Goal: Task Accomplishment & Management: Manage account settings

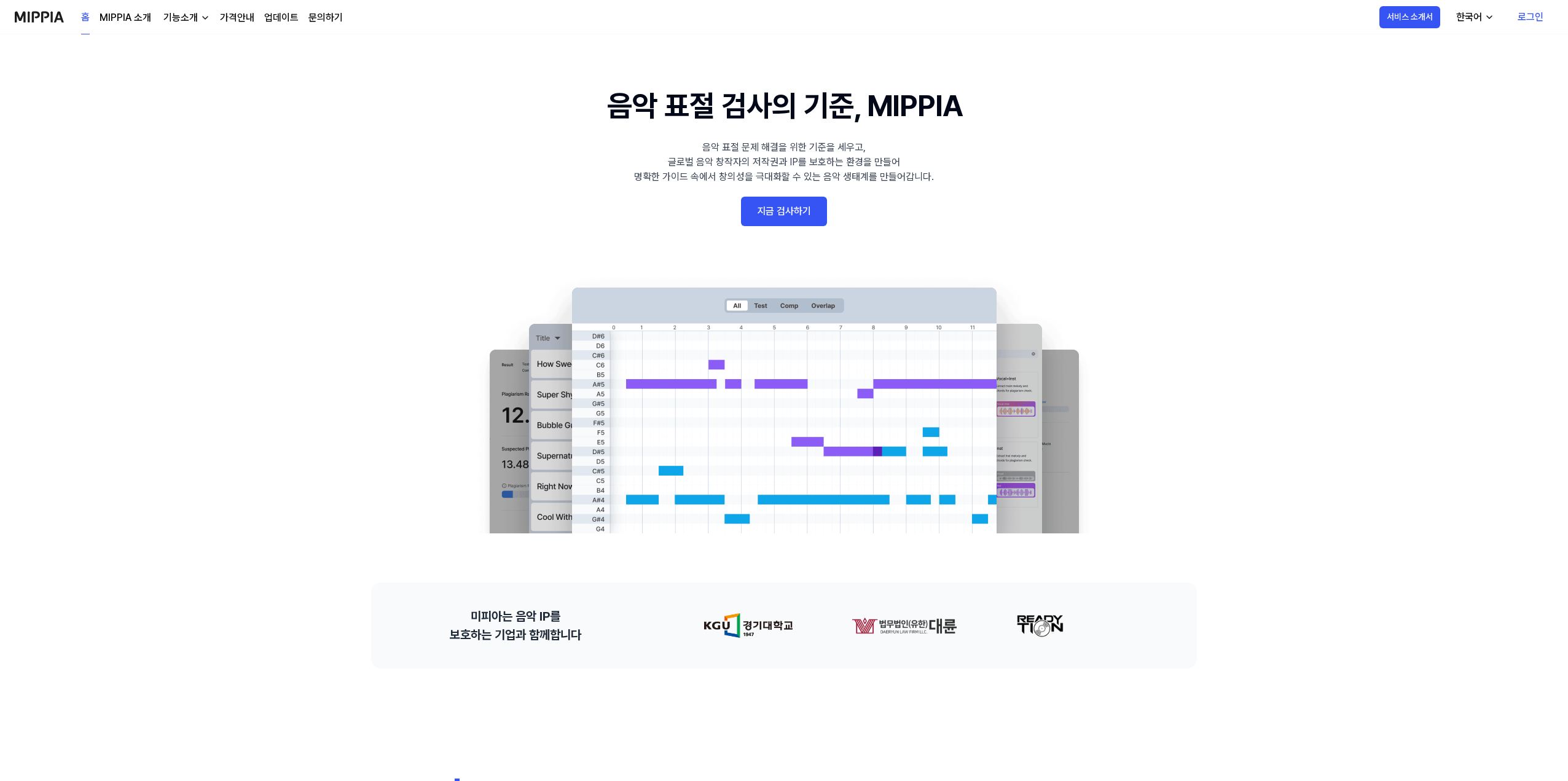
click at [813, 212] on link "지금 검사하기" at bounding box center [784, 212] width 86 height 30
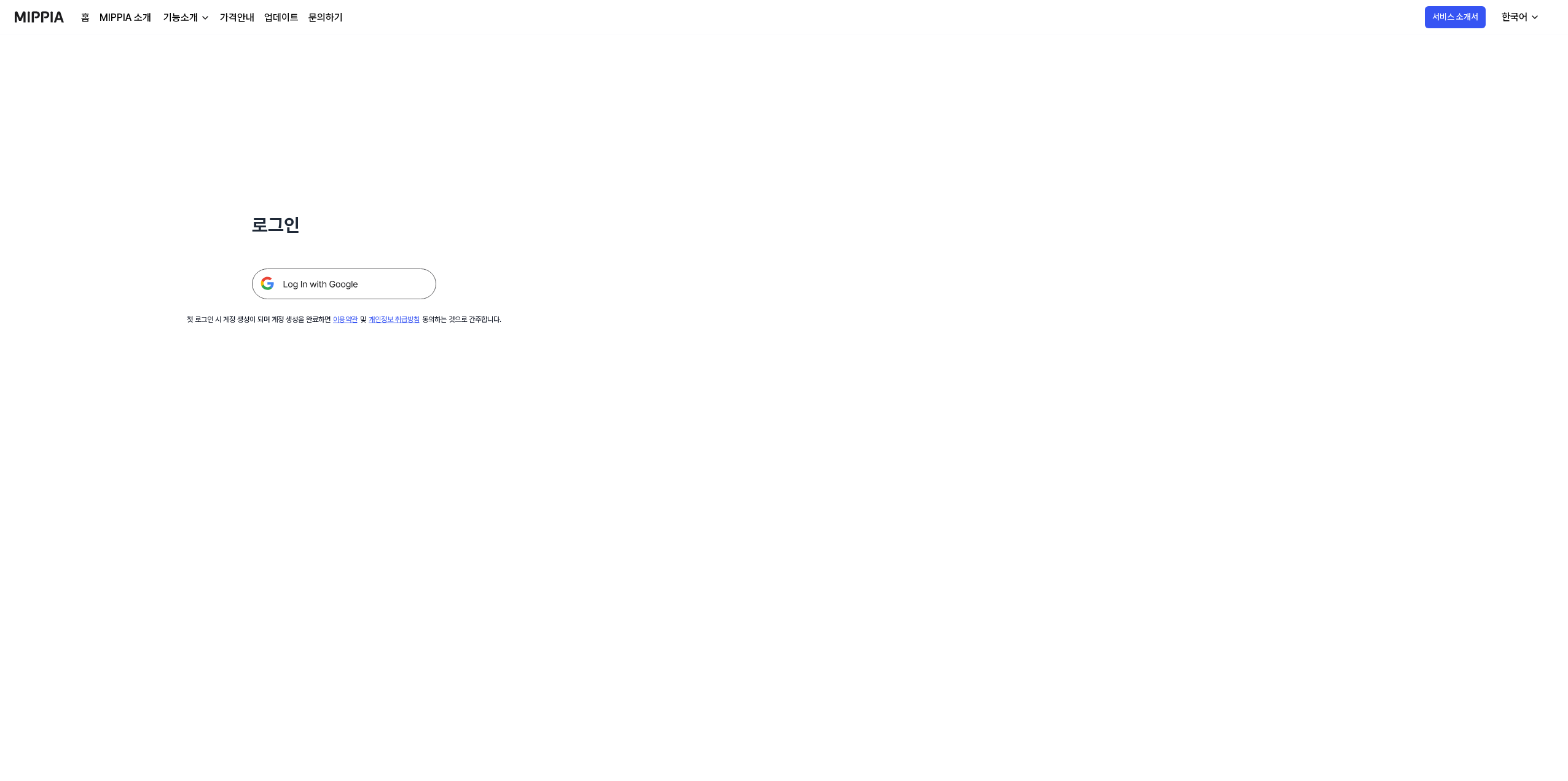
click at [368, 288] on img at bounding box center [344, 284] width 185 height 30
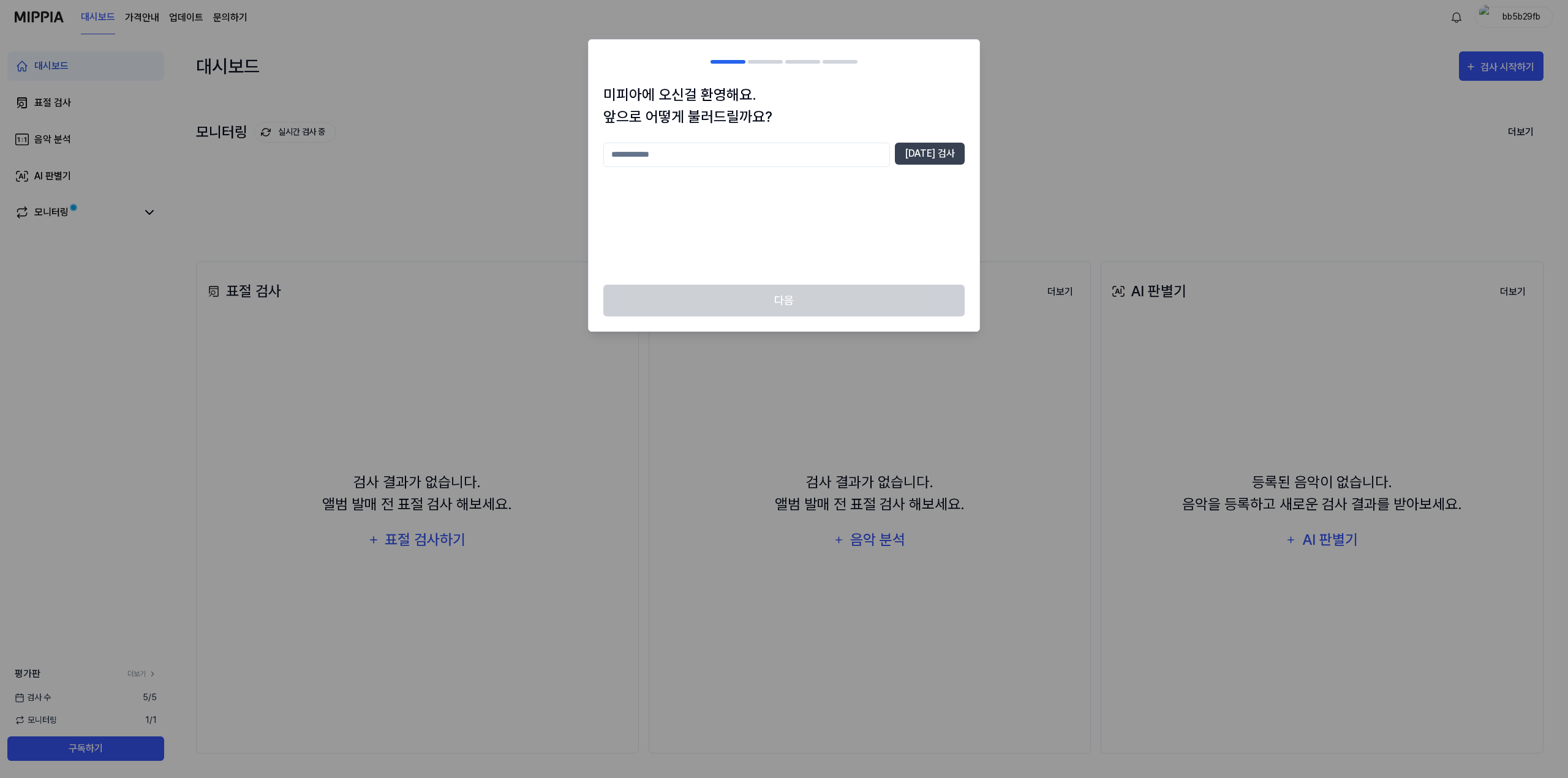
click at [860, 156] on input "text" at bounding box center [747, 155] width 286 height 25
type input "*****"
click at [929, 158] on button "[DATE] 검사" at bounding box center [930, 154] width 70 height 22
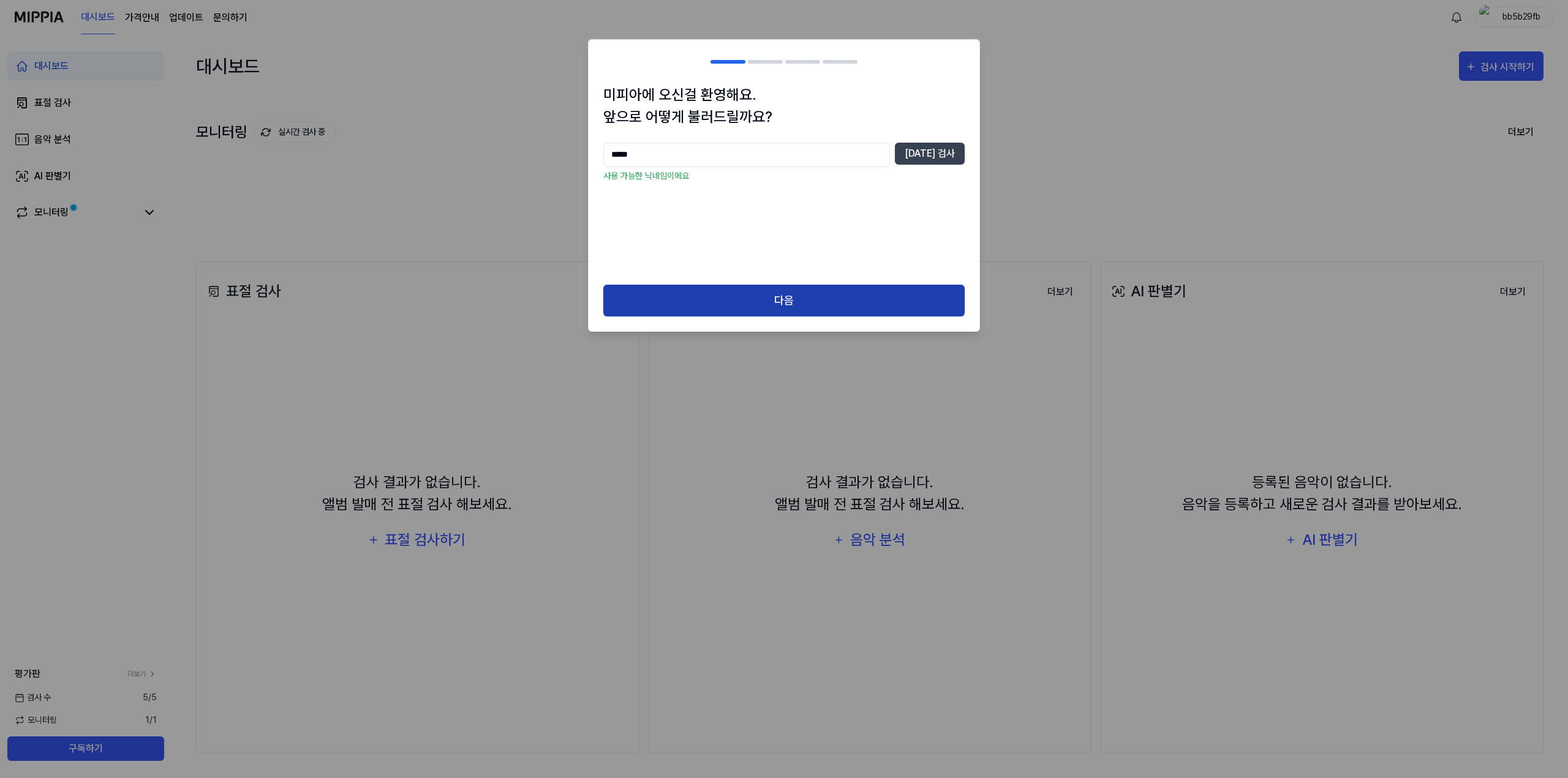
click at [782, 294] on button "다음" at bounding box center [784, 301] width 361 height 32
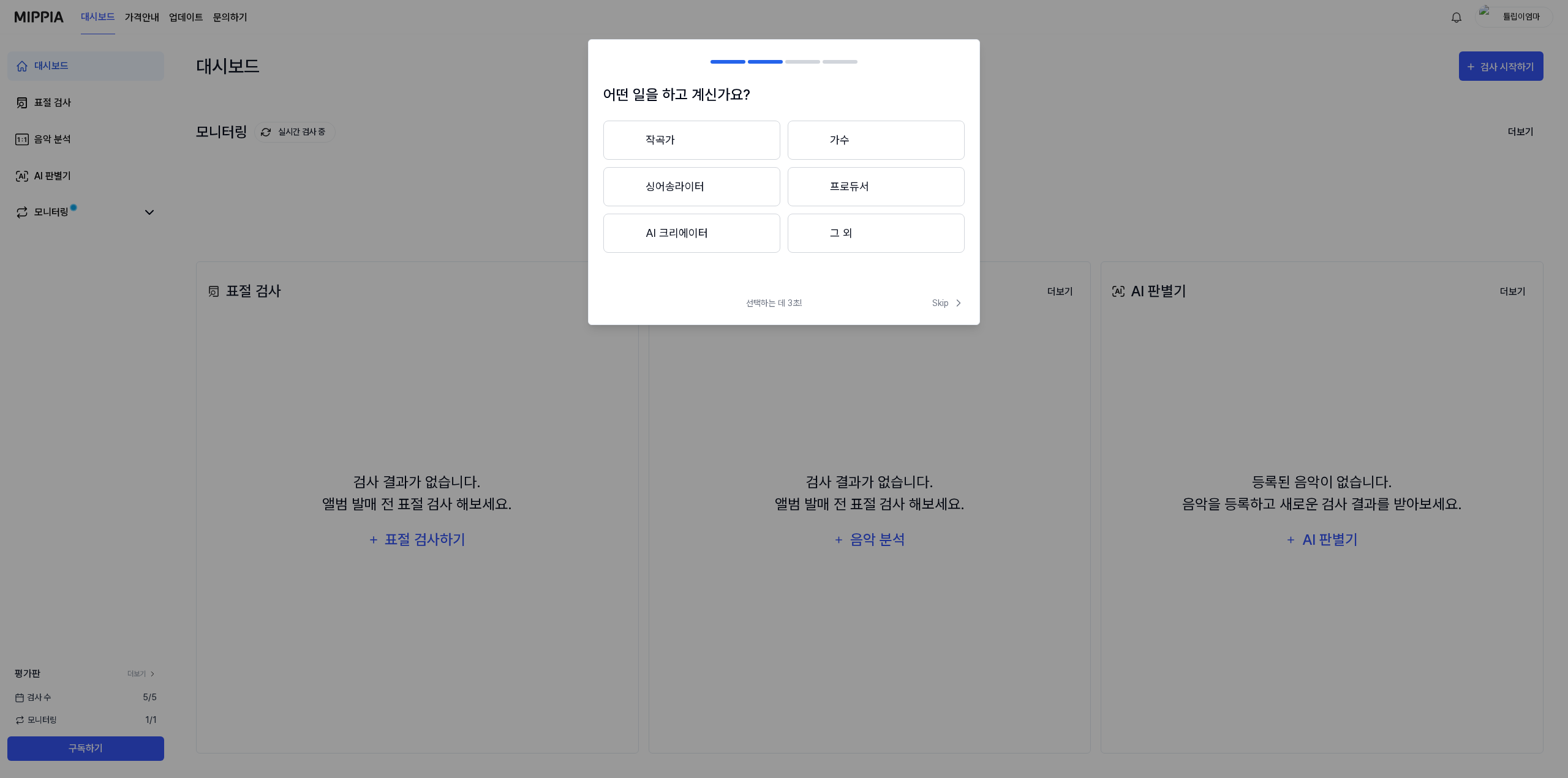
click at [885, 244] on button "그 외" at bounding box center [876, 233] width 177 height 39
click at [941, 304] on span "Skip" at bounding box center [949, 303] width 32 height 13
click at [950, 288] on icon at bounding box center [957, 290] width 15 height 15
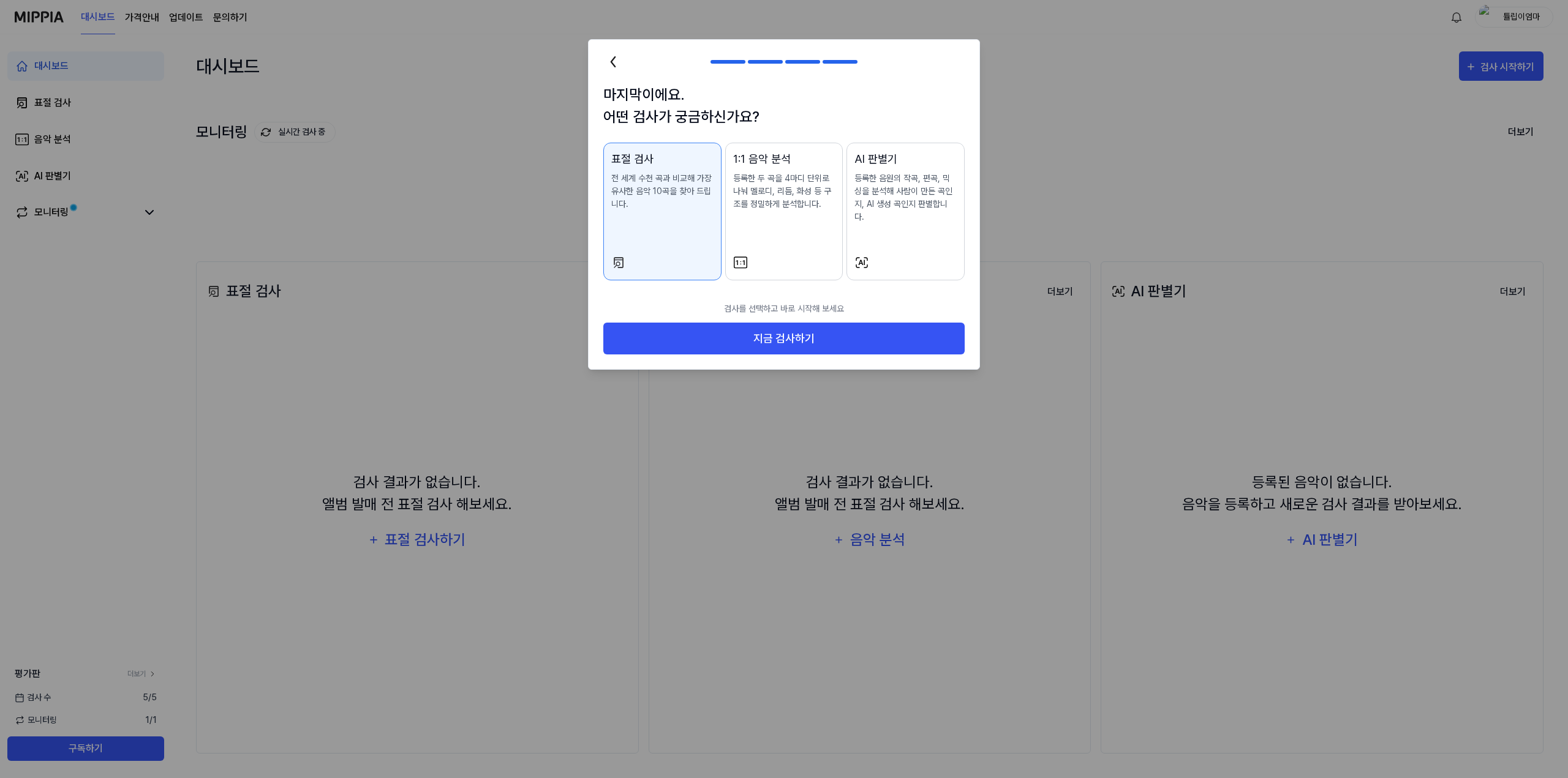
click at [900, 233] on div "AI 판별기 등록한 음원의 작곡, 편곡, 믹싱을 분석해 사람이 만든 곡인지, AI 생성 곡인지 판별합니다." at bounding box center [905, 199] width 103 height 97
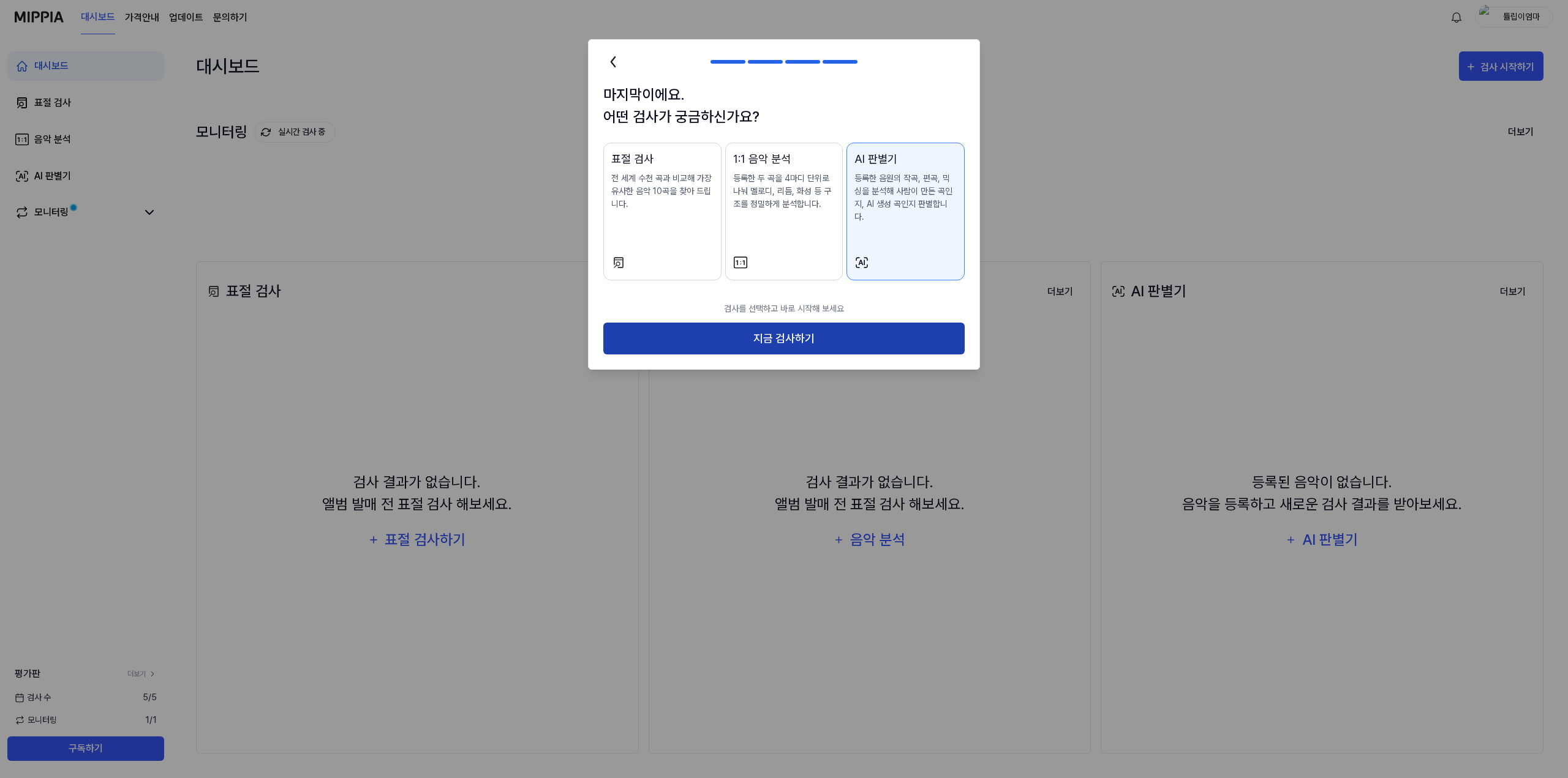
click at [838, 323] on button "지금 검사하기" at bounding box center [784, 339] width 361 height 32
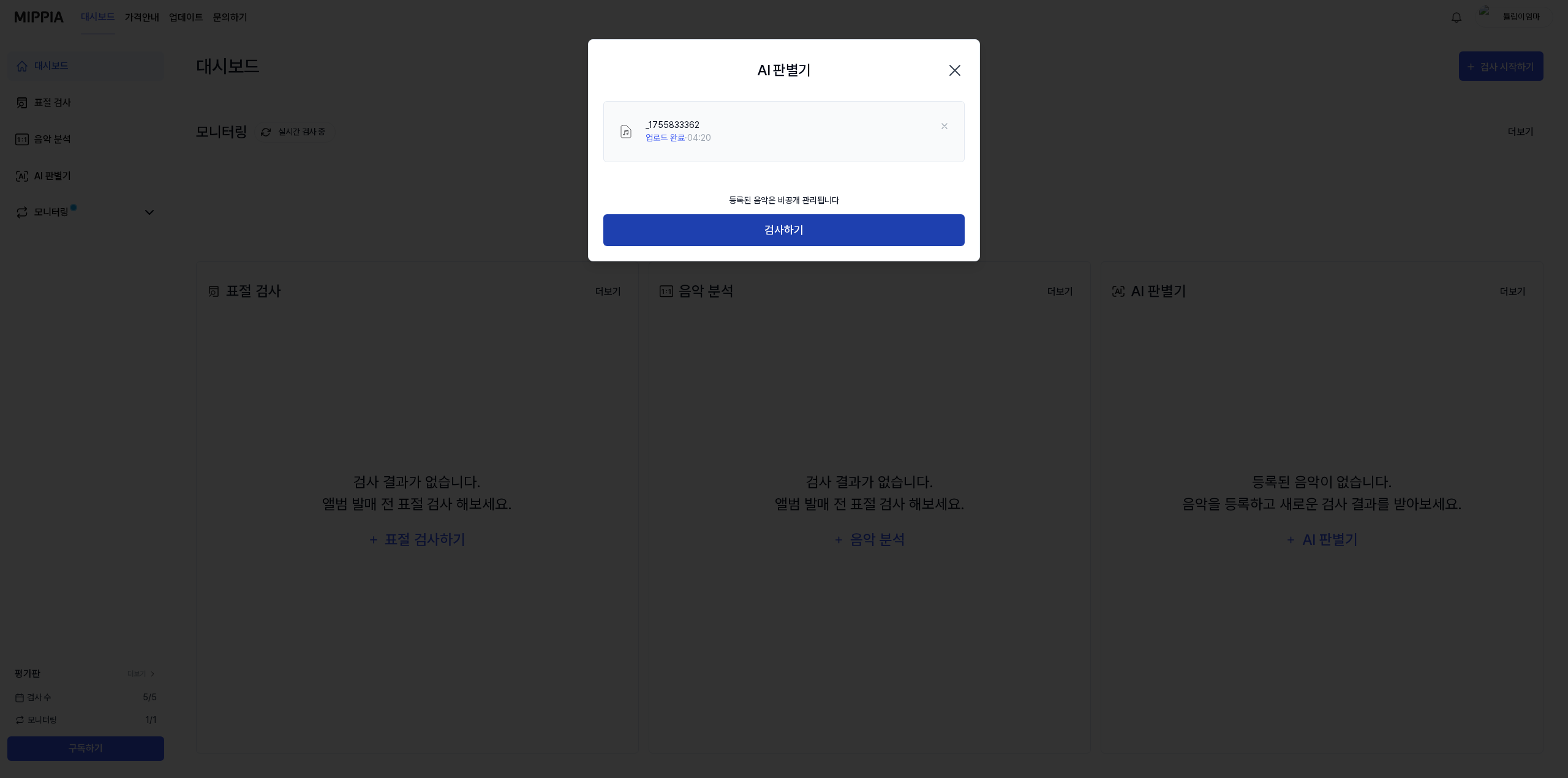
click at [874, 232] on button "검사하기" at bounding box center [784, 230] width 361 height 32
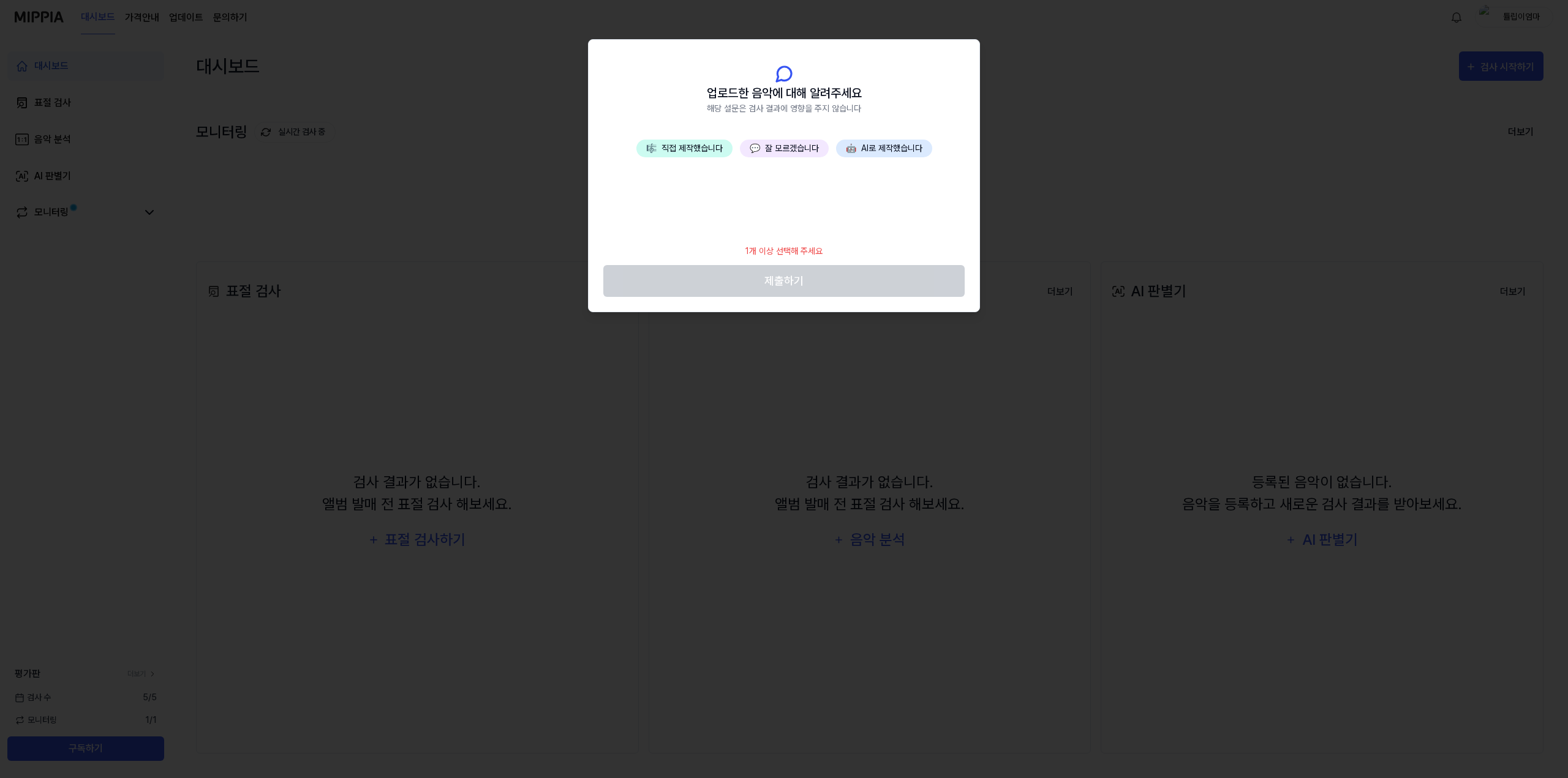
click at [787, 143] on button "💬 잘 모르겠습니다" at bounding box center [785, 148] width 89 height 18
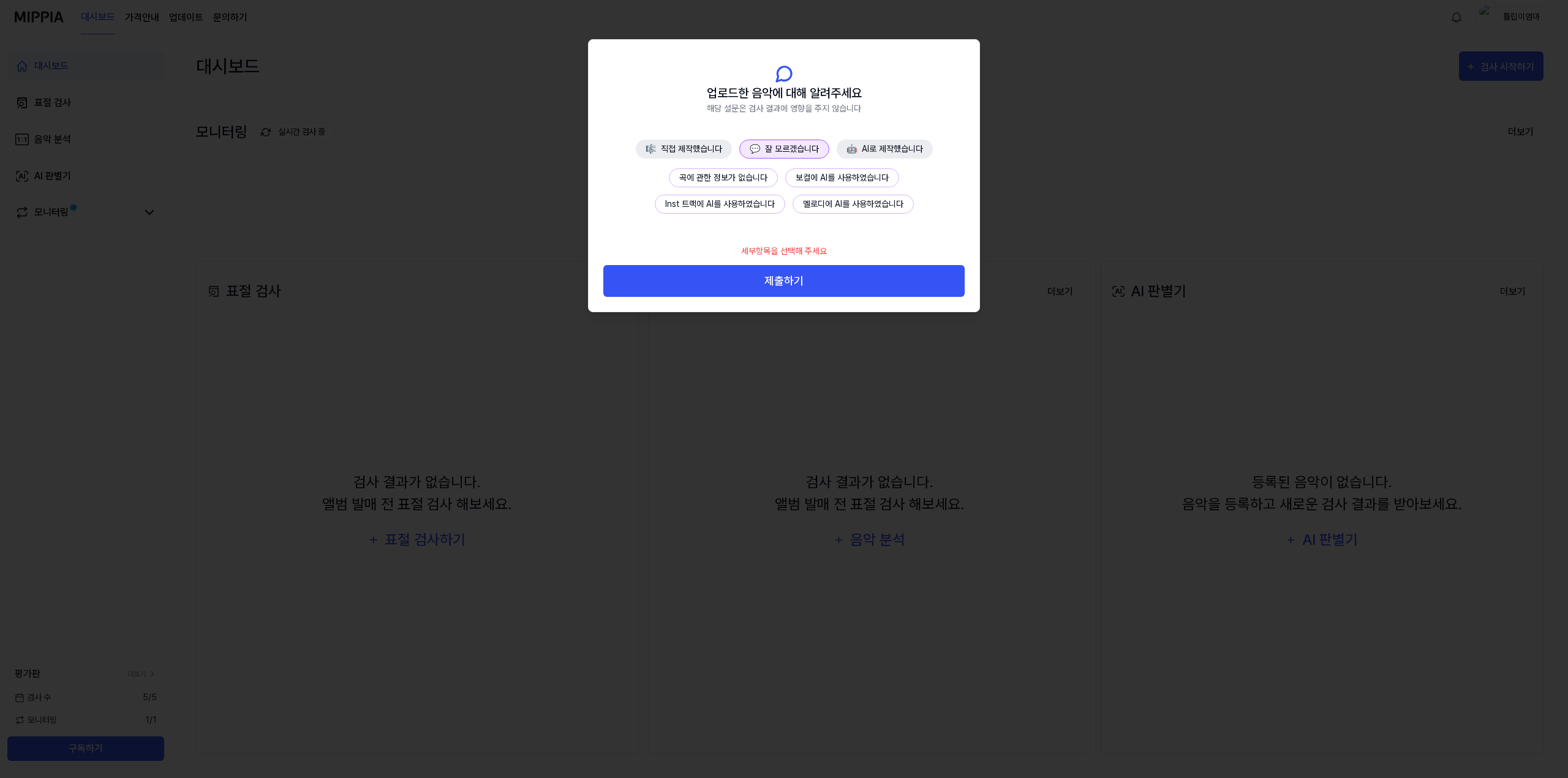
click at [757, 180] on button "곡에 관한 정보가 없습니다" at bounding box center [723, 177] width 109 height 19
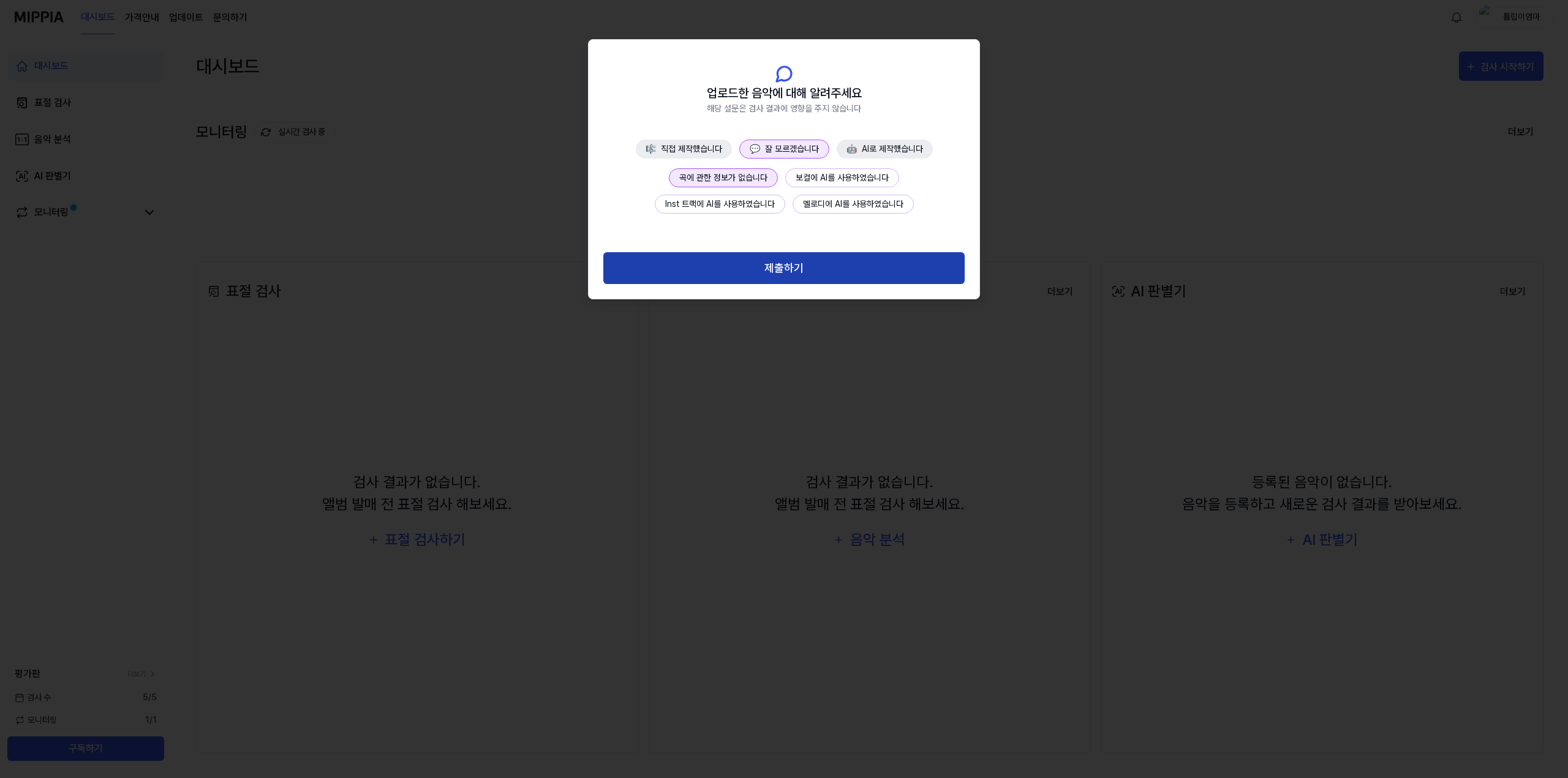
click at [799, 260] on button "제출하기" at bounding box center [784, 268] width 361 height 32
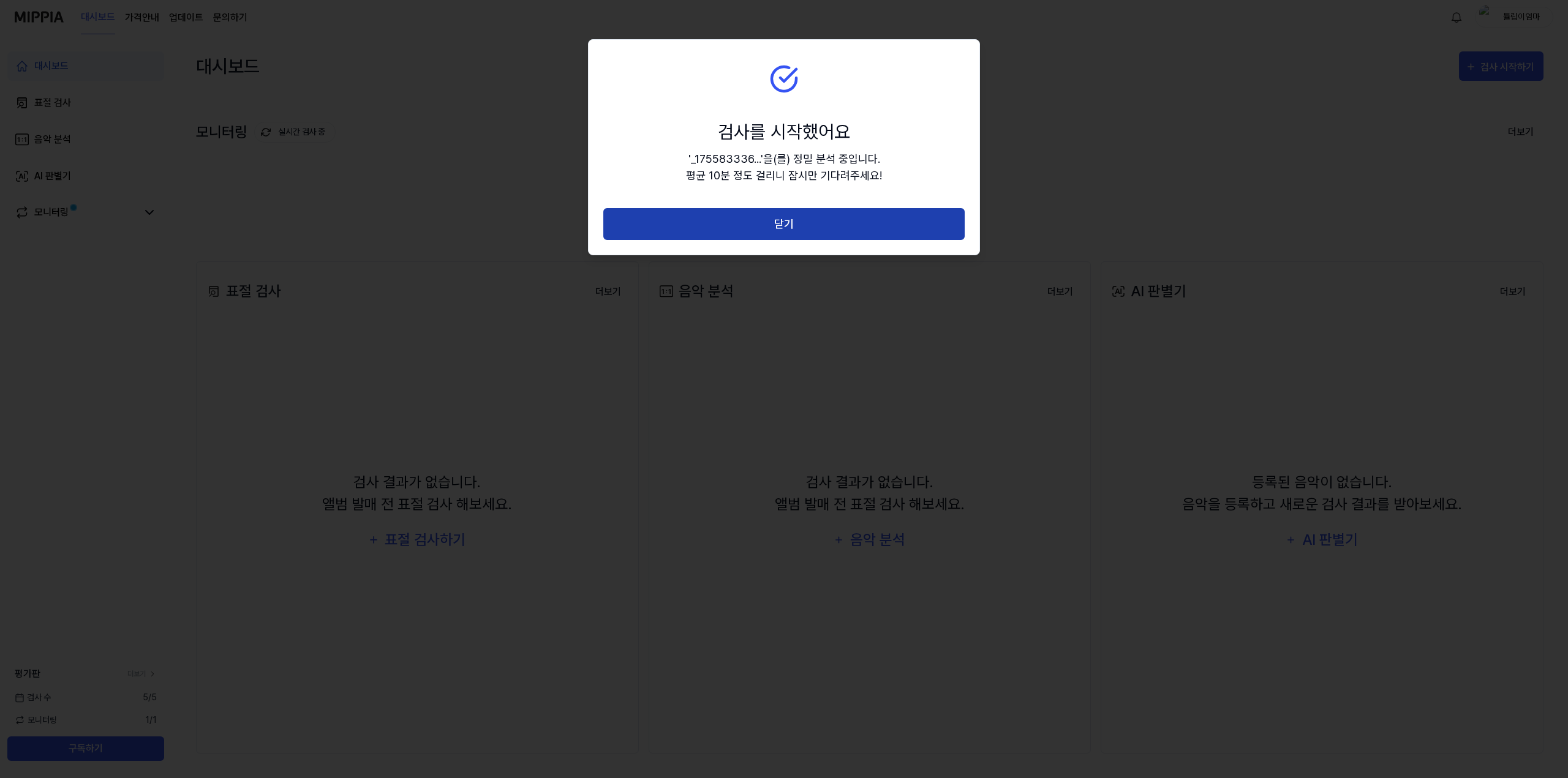
click at [813, 229] on button "닫기" at bounding box center [784, 224] width 361 height 32
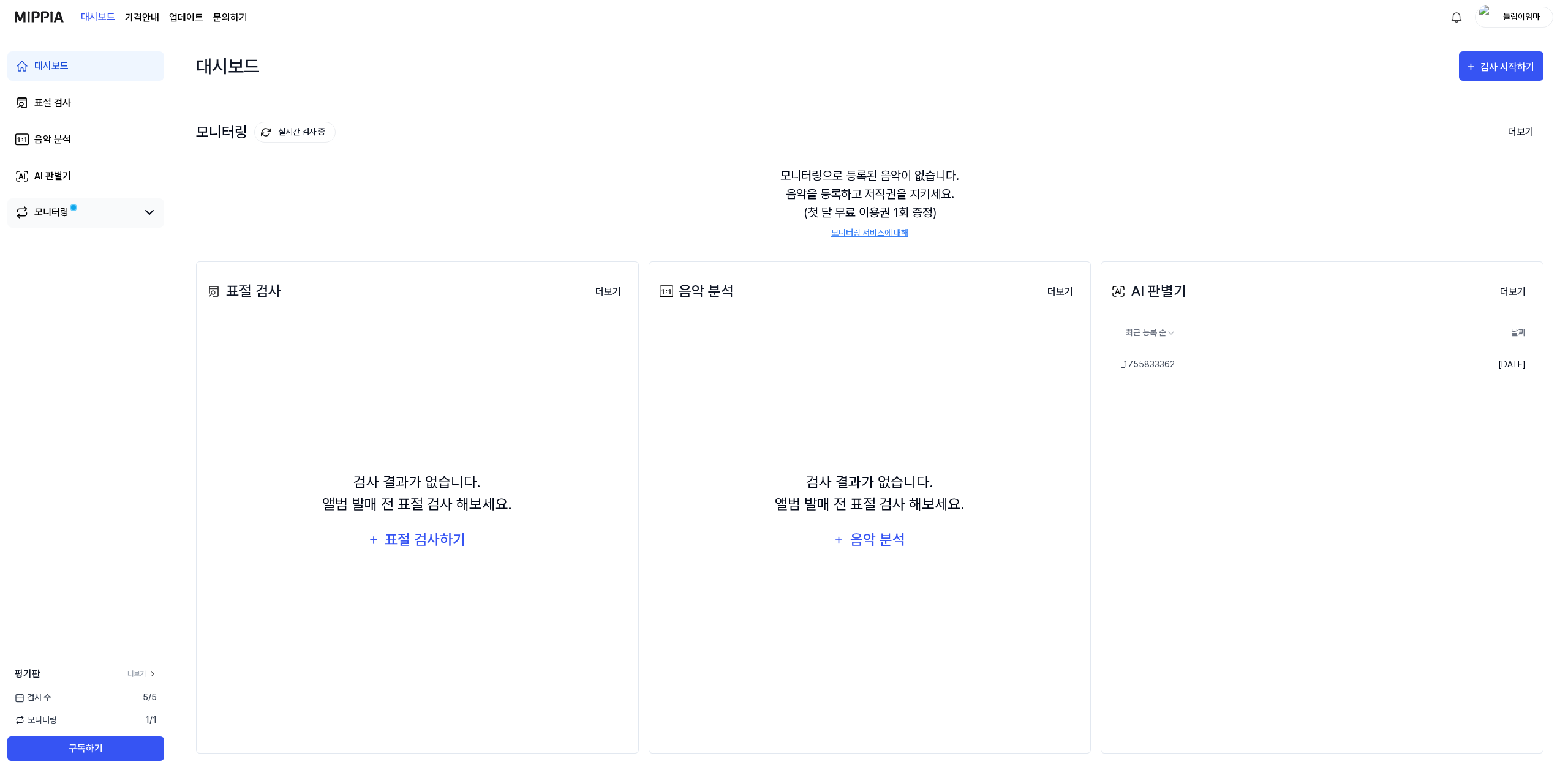
click at [93, 214] on link "모니터링" at bounding box center [76, 212] width 123 height 15
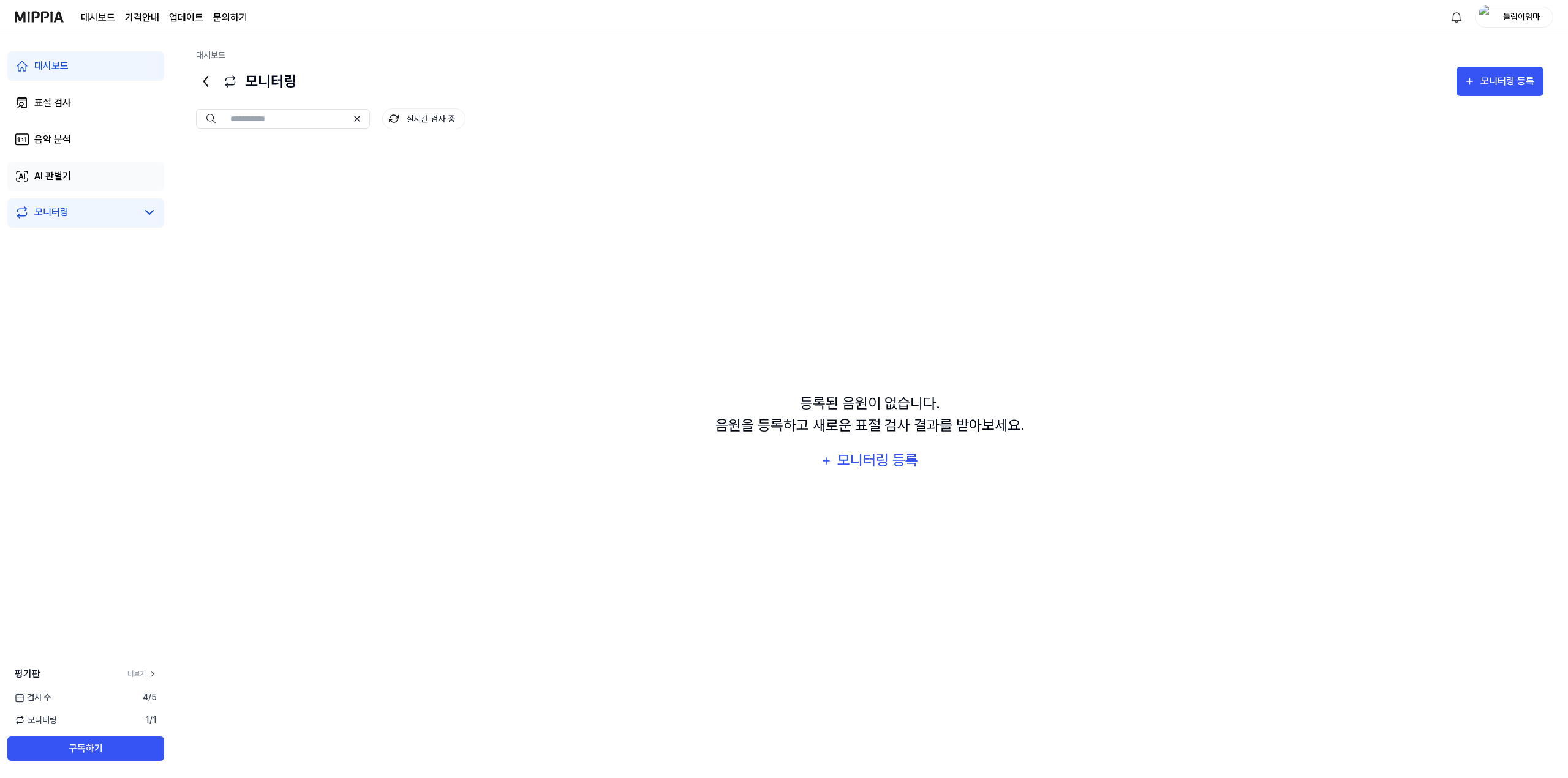
click at [98, 171] on link "AI 판별기" at bounding box center [85, 177] width 157 height 30
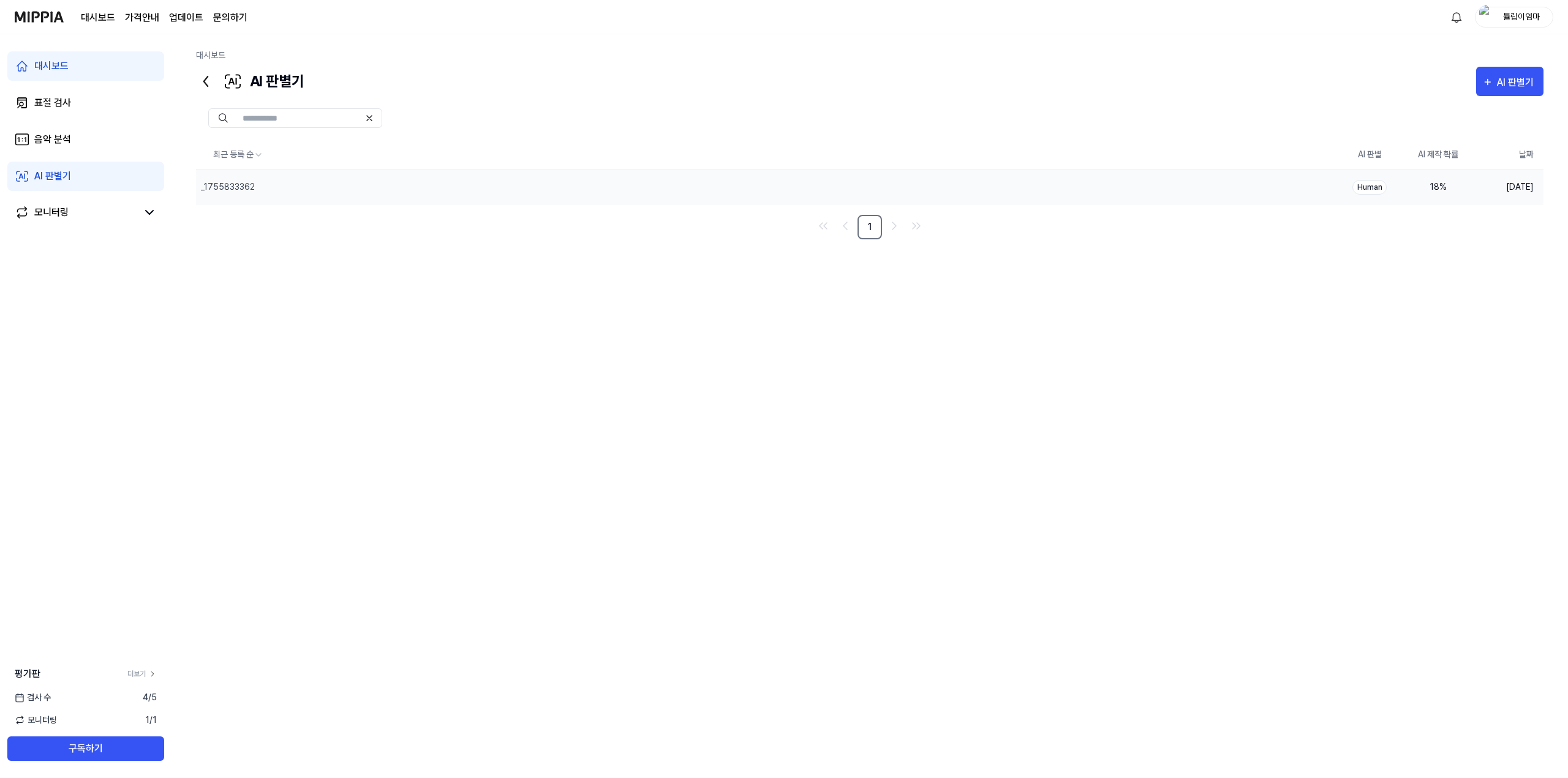
click at [1366, 187] on div "Human" at bounding box center [1369, 187] width 34 height 15
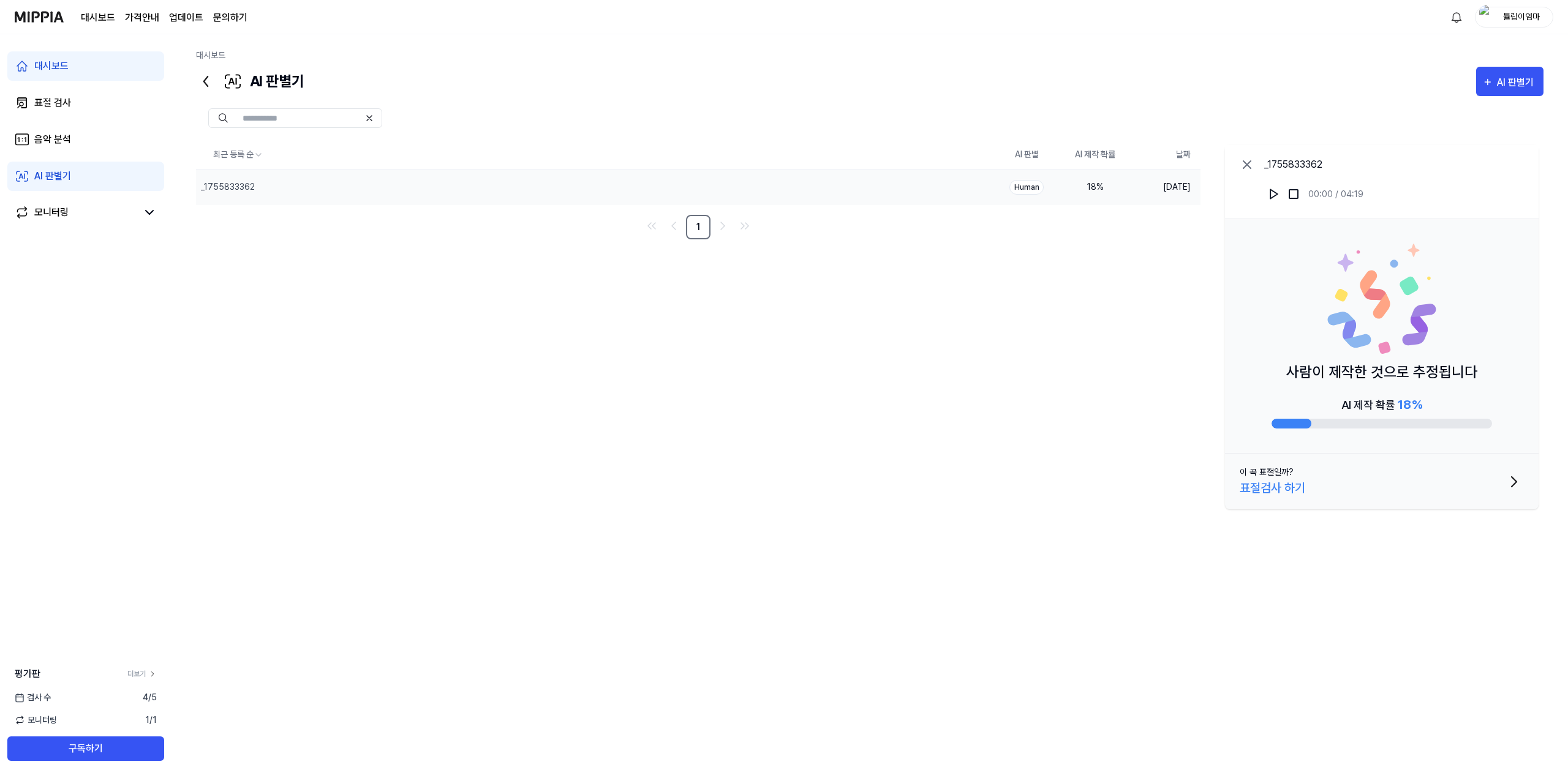
click at [1411, 484] on button "이 곡 표절일까? 표절검사 하기" at bounding box center [1382, 481] width 314 height 55
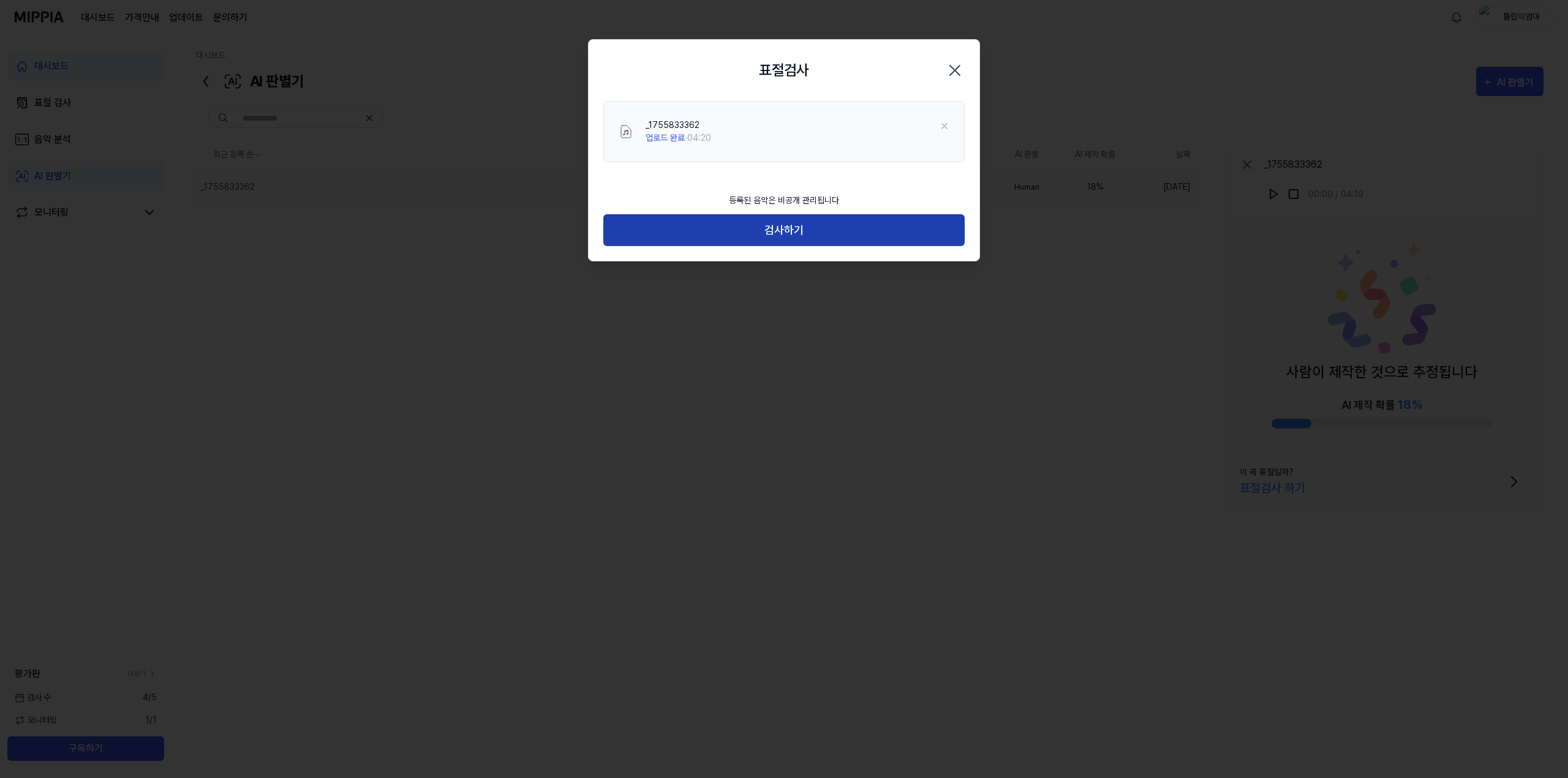
click at [882, 228] on button "검사하기" at bounding box center [784, 230] width 361 height 32
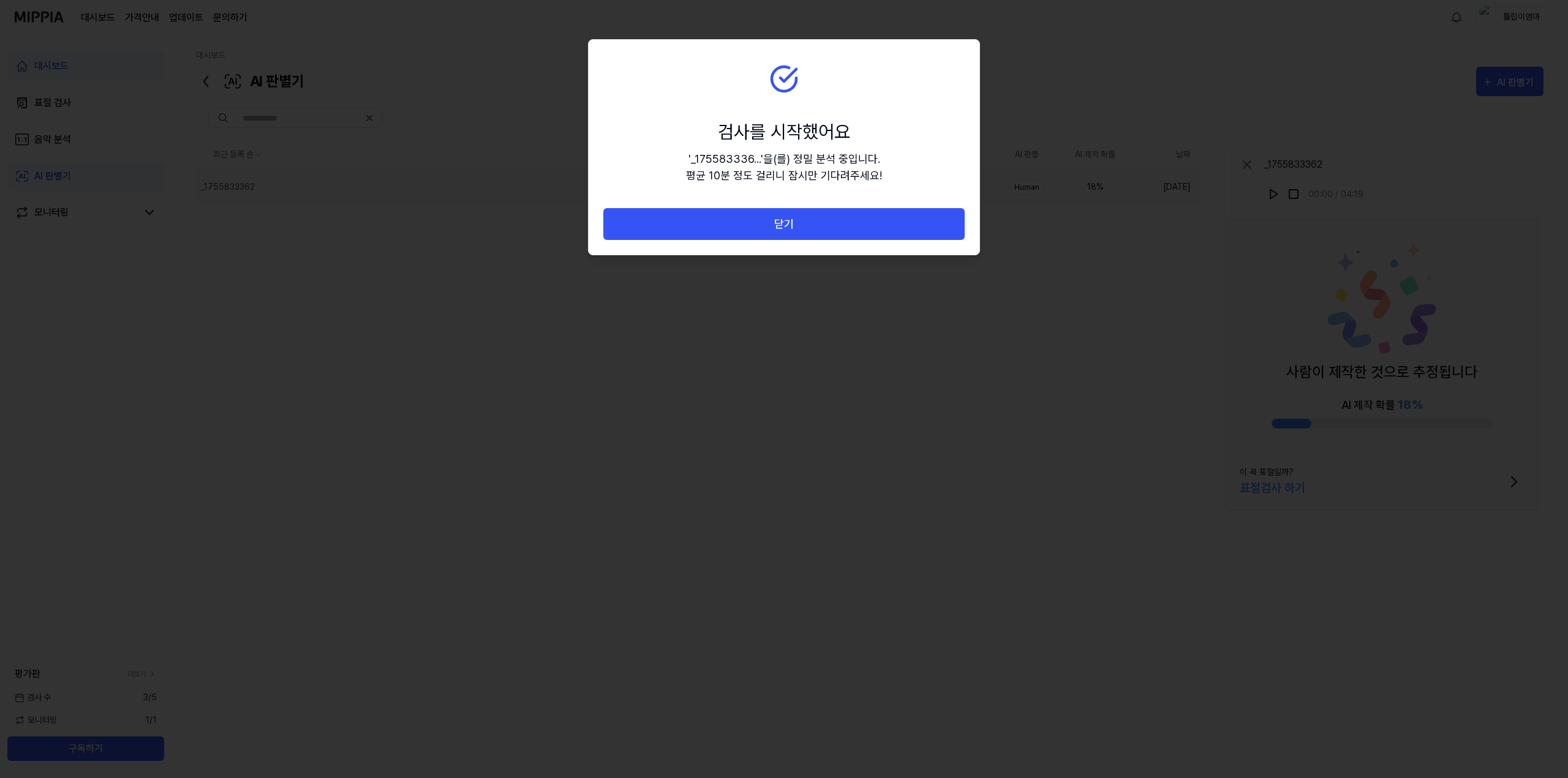
click at [882, 228] on button "닫기" at bounding box center [784, 224] width 361 height 32
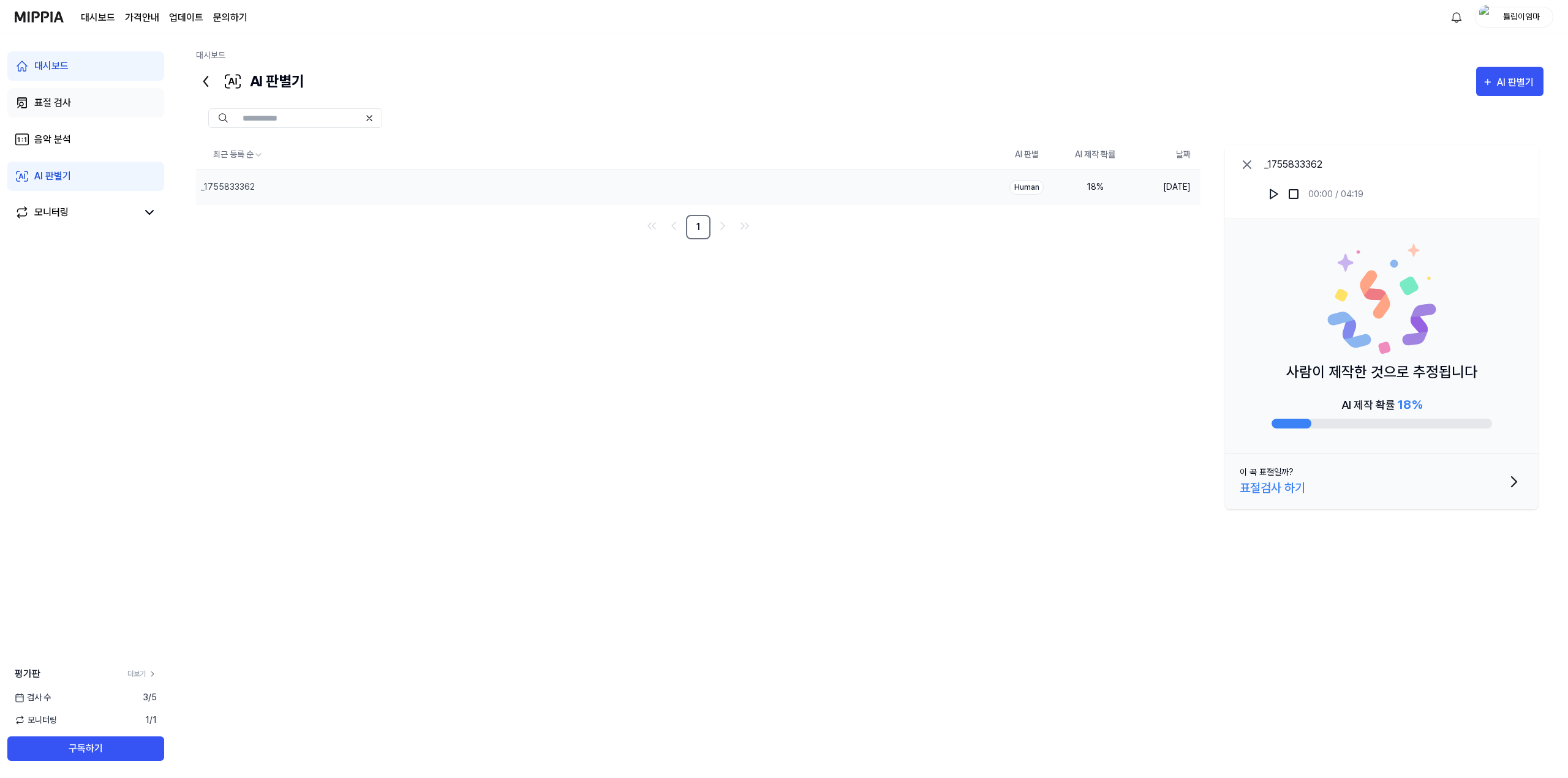
click at [137, 101] on link "표절 검사" at bounding box center [85, 103] width 157 height 30
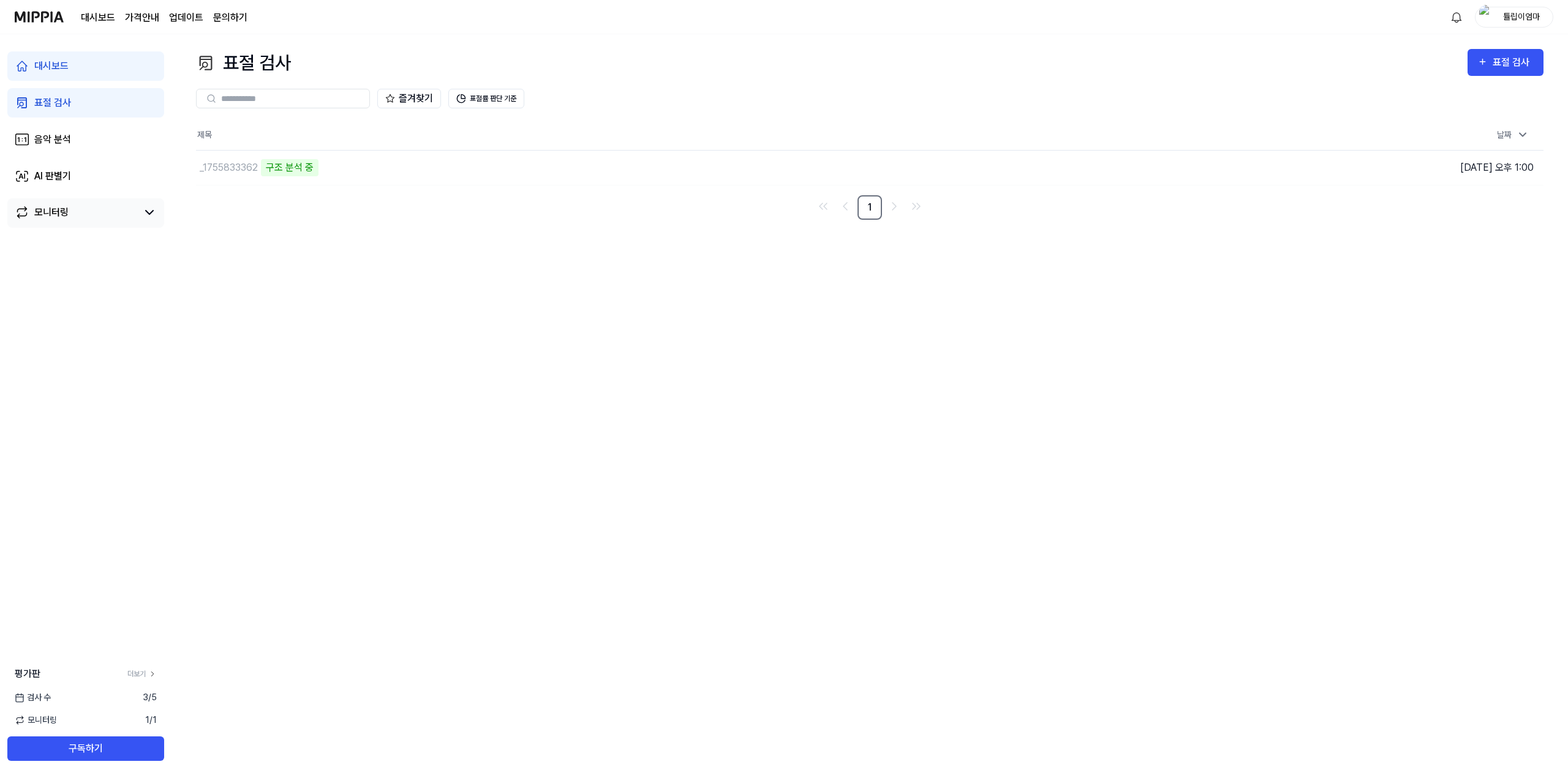
click at [46, 219] on div "모니터링" at bounding box center [51, 212] width 34 height 15
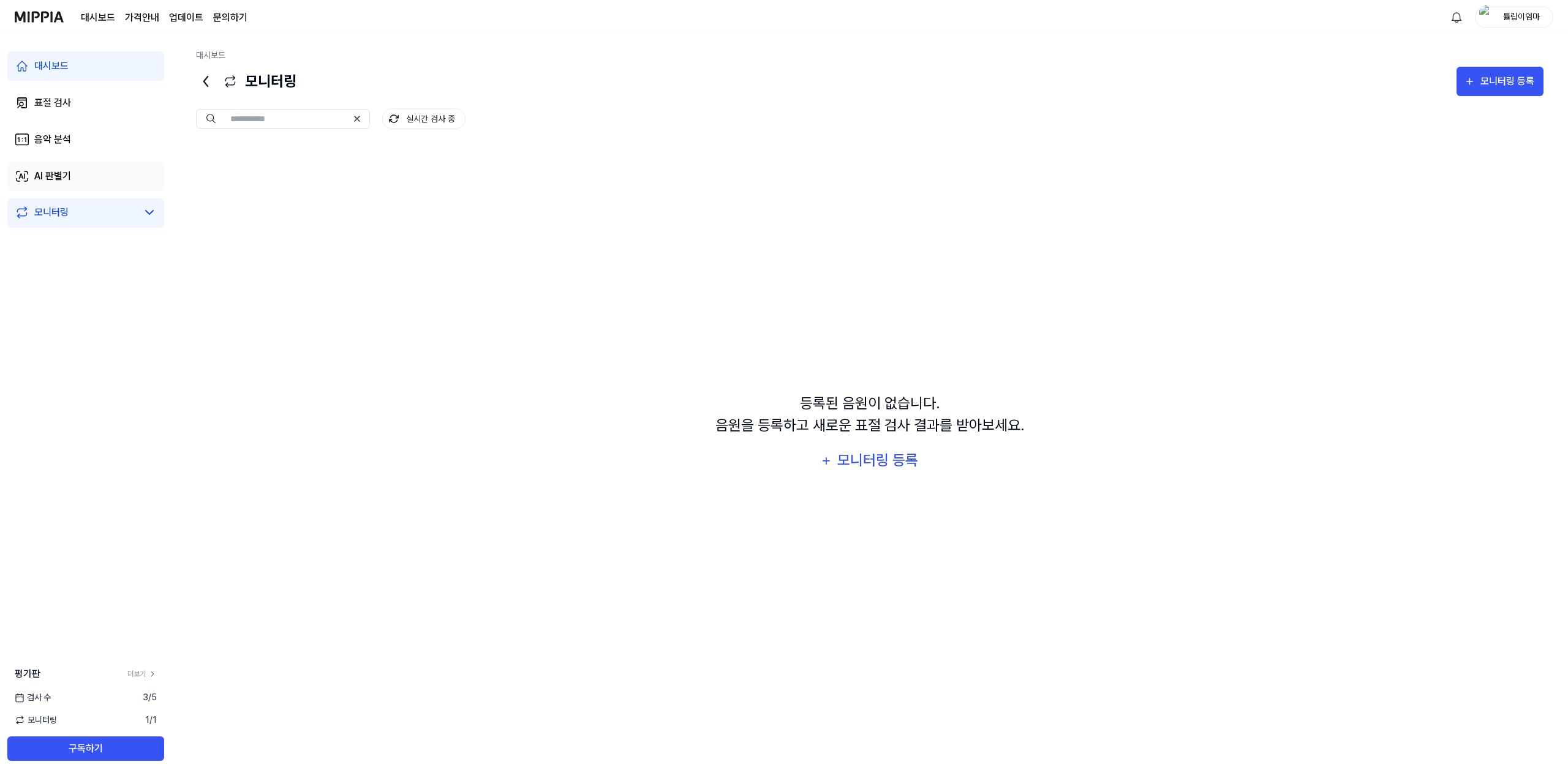
click at [92, 175] on link "AI 판별기" at bounding box center [85, 177] width 157 height 30
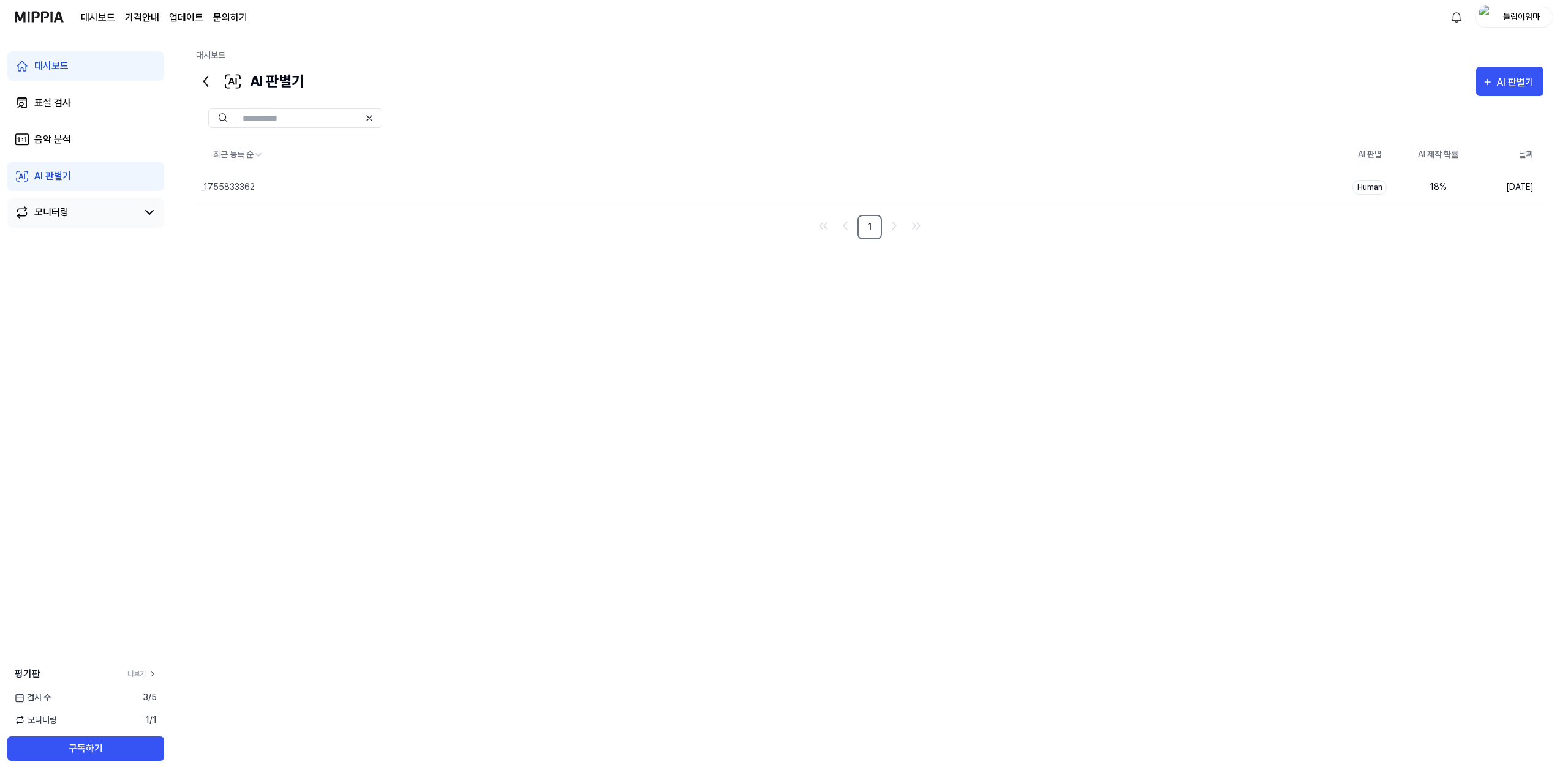
click at [75, 208] on link "모니터링" at bounding box center [76, 212] width 123 height 15
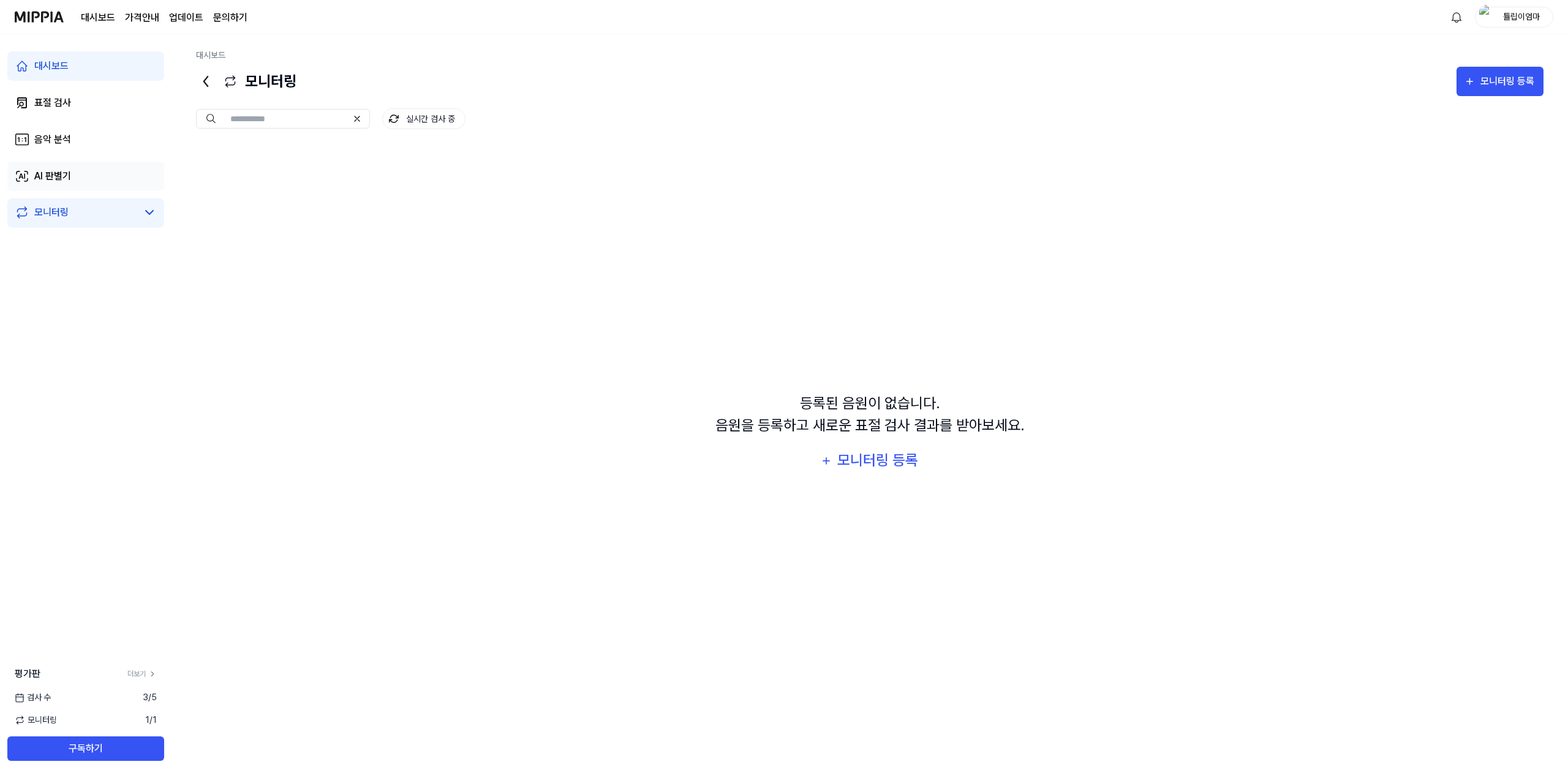
click at [74, 179] on link "AI 판별기" at bounding box center [85, 177] width 157 height 30
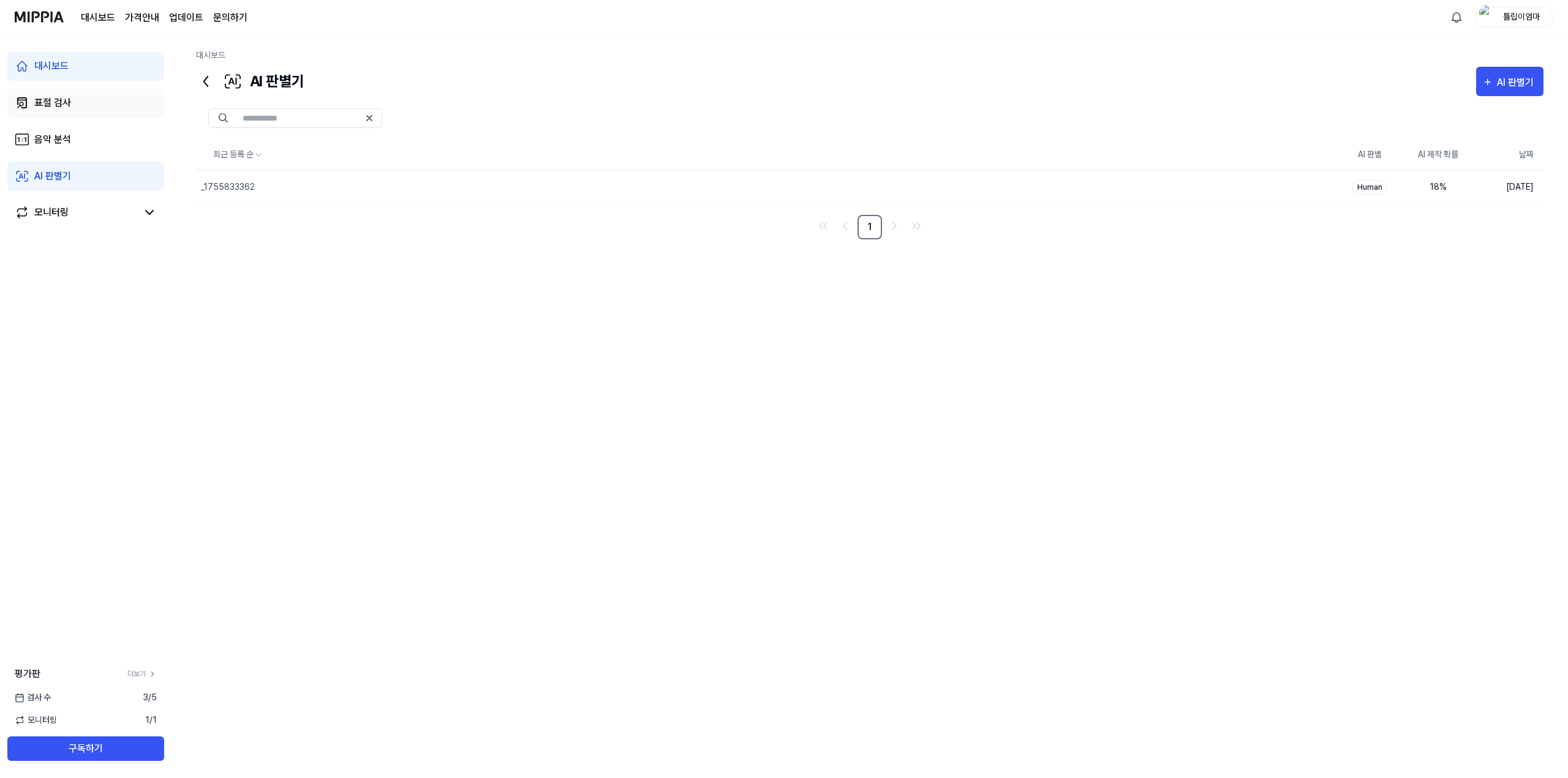
click at [98, 101] on link "표절 검사" at bounding box center [85, 103] width 157 height 30
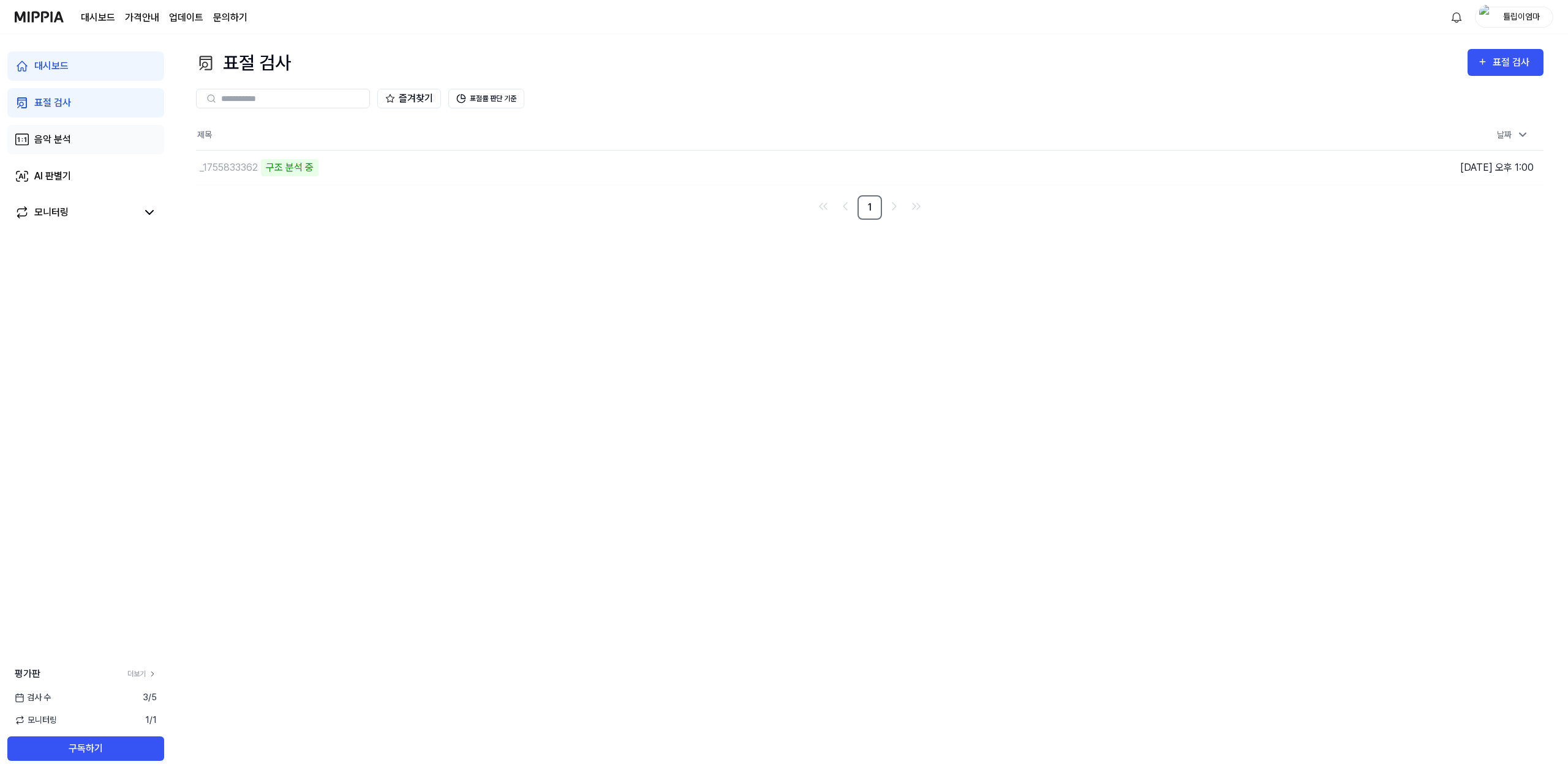
click at [86, 135] on link "음악 분석" at bounding box center [85, 140] width 157 height 30
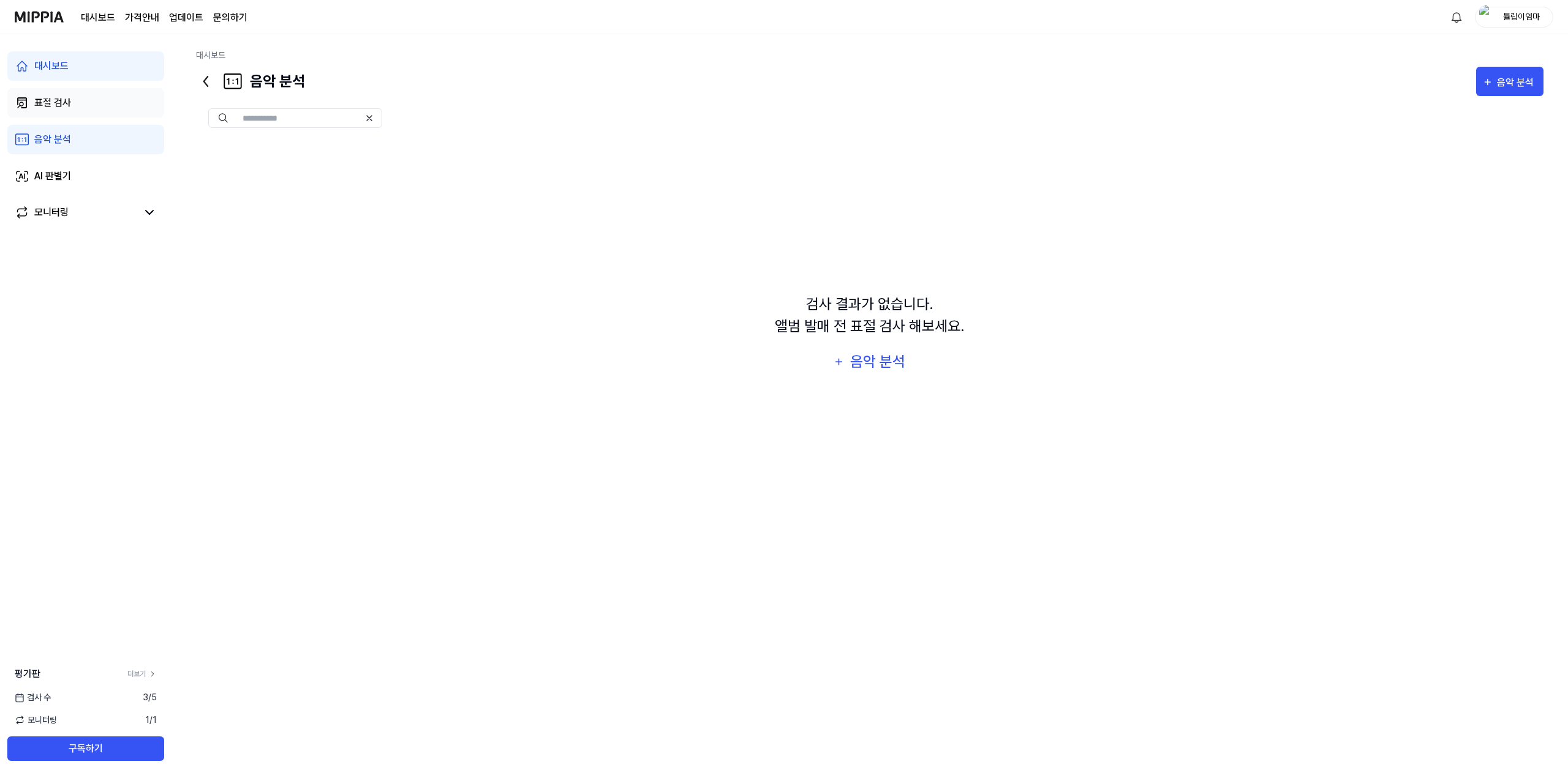
click at [79, 101] on link "표절 검사" at bounding box center [85, 103] width 157 height 30
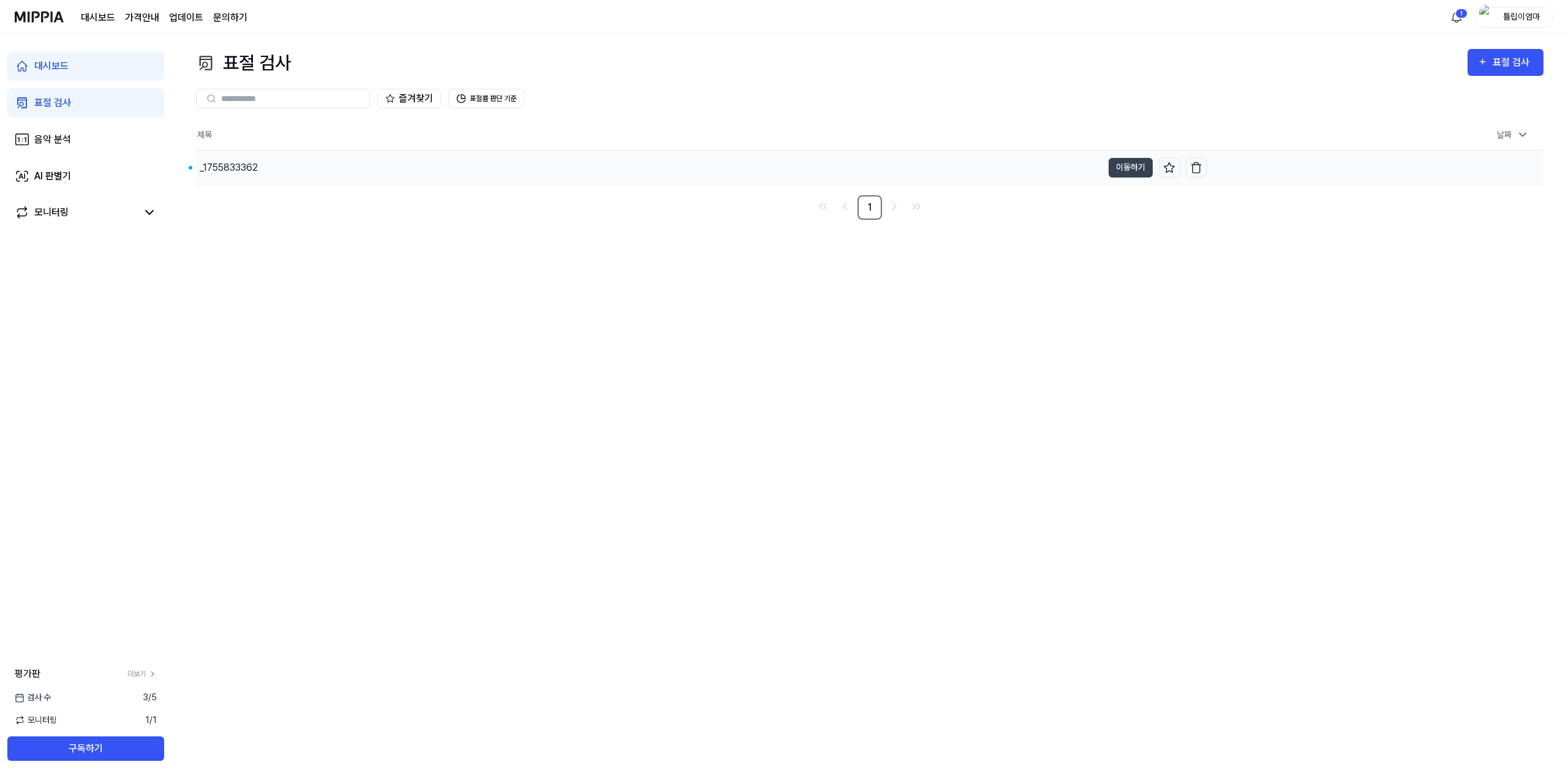
click at [257, 170] on div "_1755833362" at bounding box center [228, 168] width 58 height 15
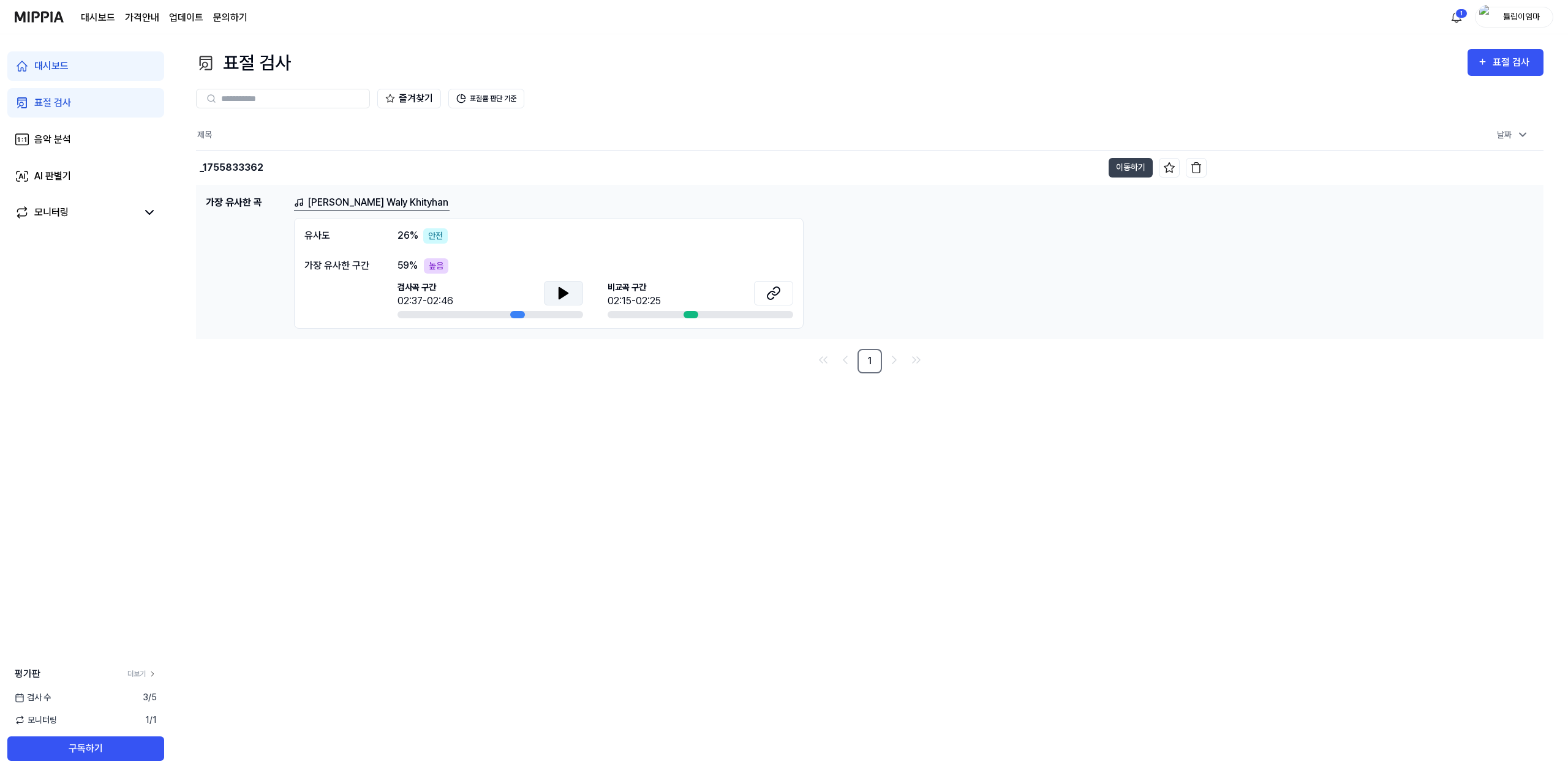
click at [572, 301] on button at bounding box center [563, 294] width 39 height 25
click at [692, 317] on div at bounding box center [690, 314] width 15 height 7
click at [716, 298] on div "비교곡 구간 02:15-02:25" at bounding box center [701, 295] width 186 height 28
click at [760, 295] on button at bounding box center [773, 294] width 39 height 25
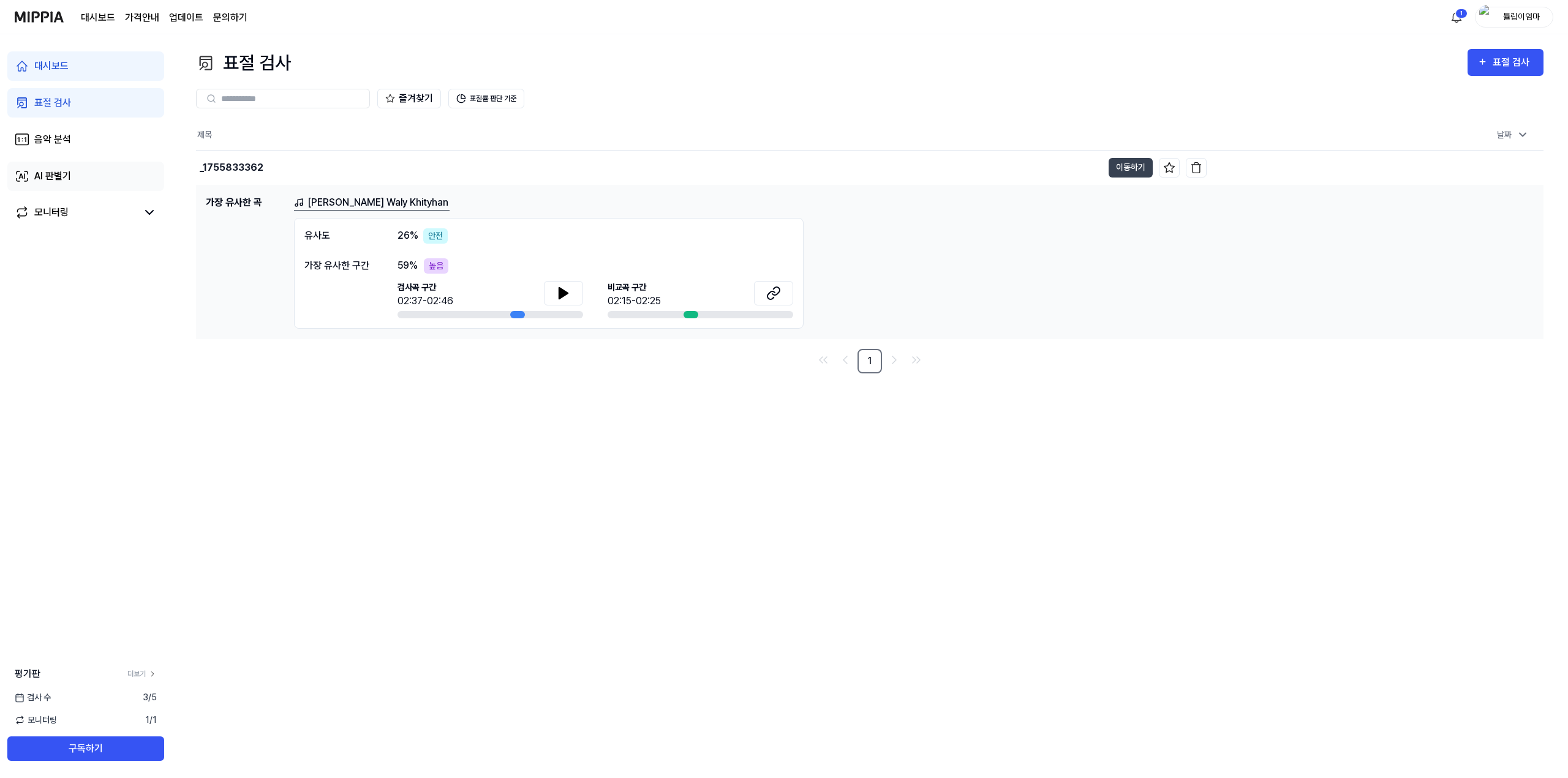
click at [98, 181] on link "AI 판별기" at bounding box center [85, 177] width 157 height 30
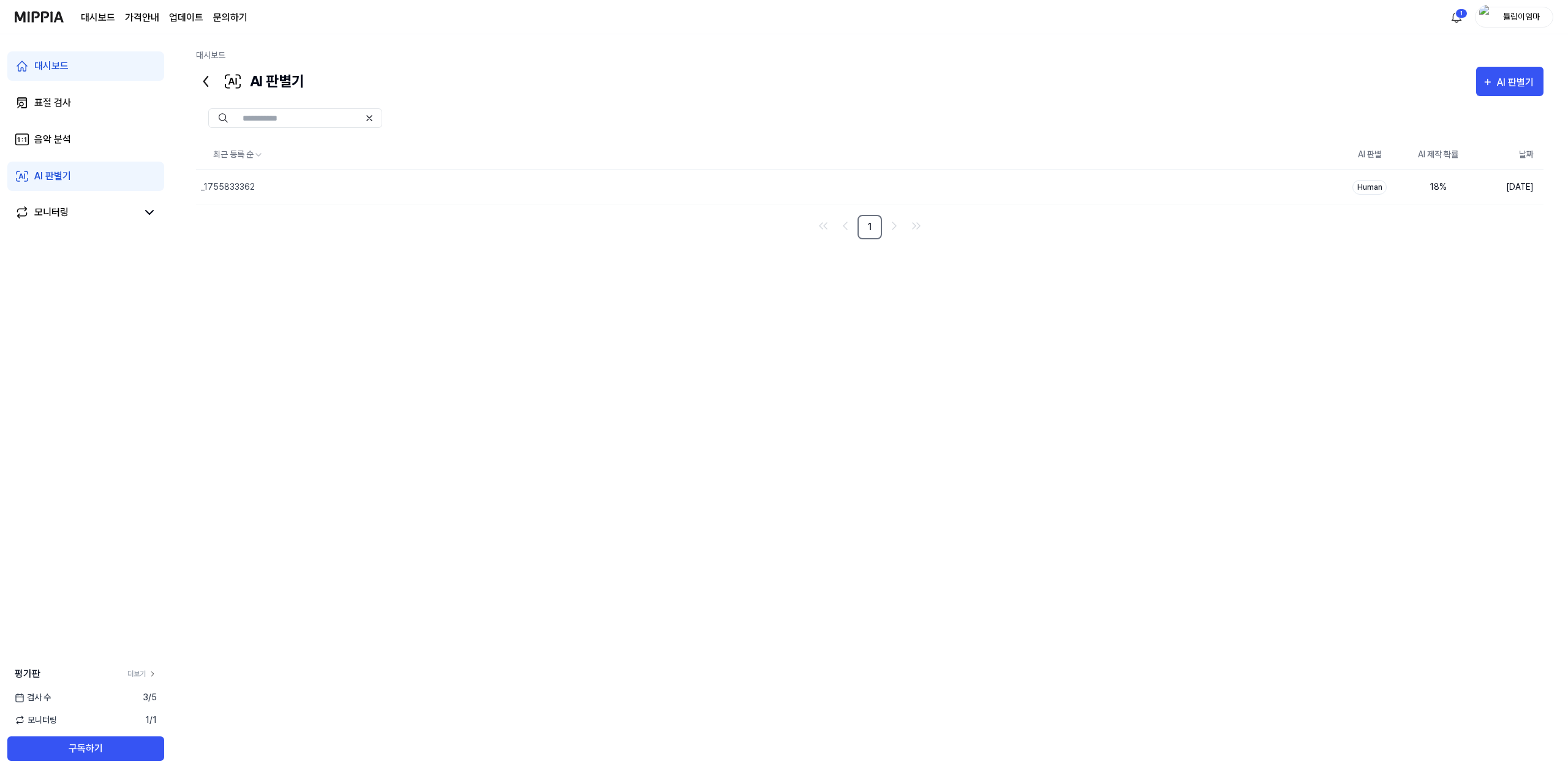
click at [75, 173] on link "AI 판별기" at bounding box center [85, 177] width 157 height 30
click at [1497, 81] on div "AI 판별기" at bounding box center [1517, 83] width 41 height 16
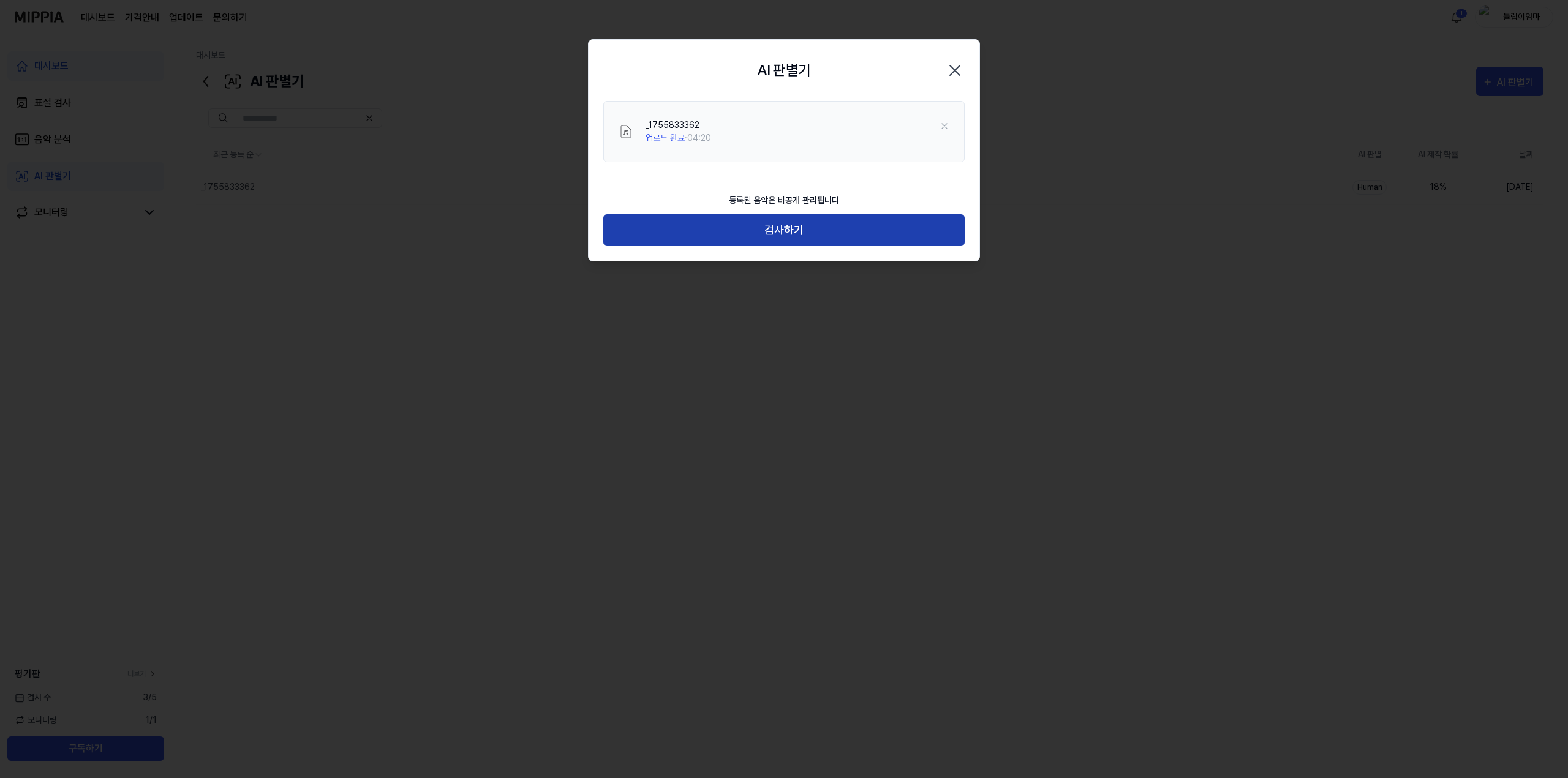
click at [867, 228] on button "검사하기" at bounding box center [784, 230] width 361 height 32
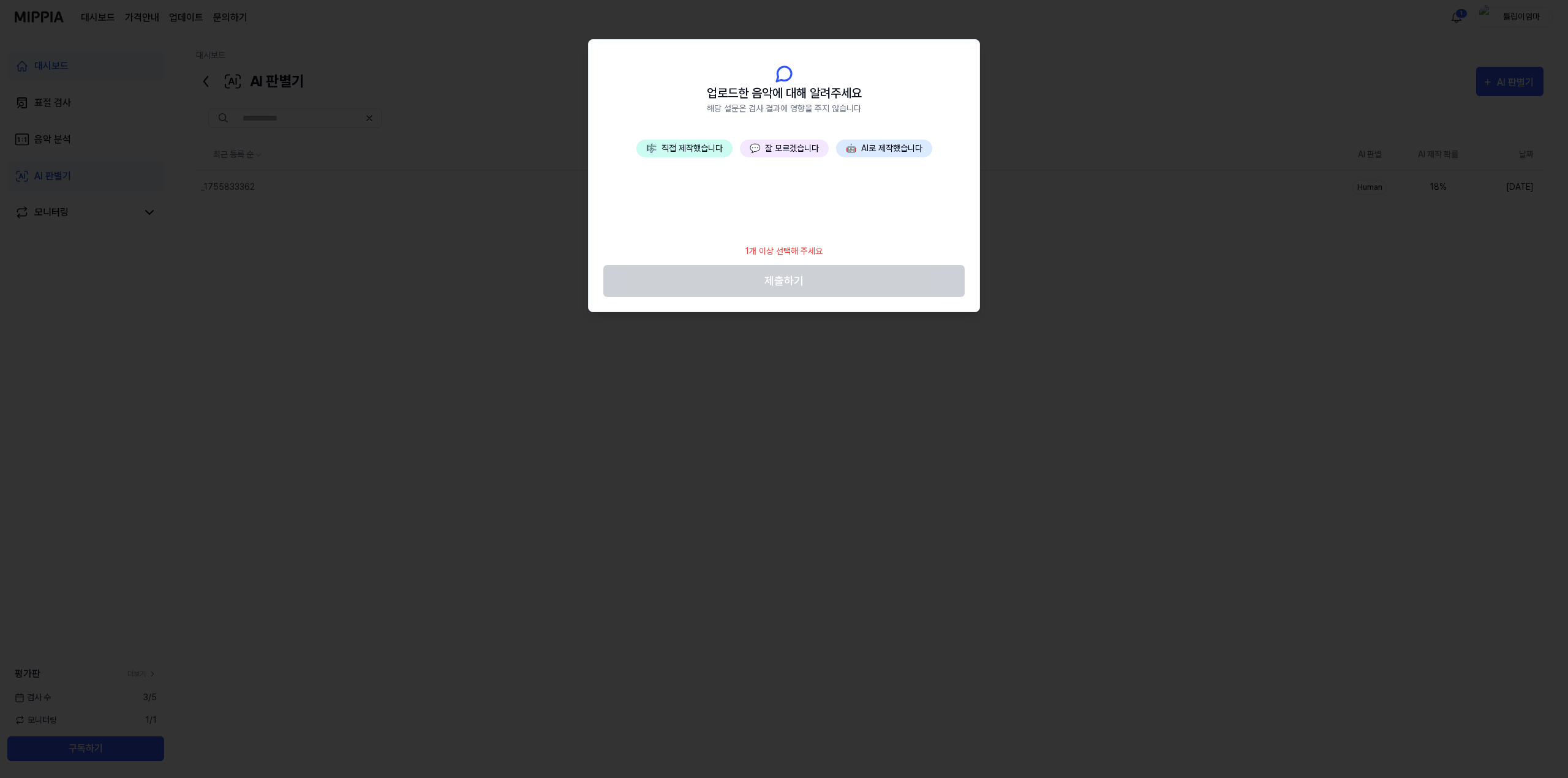
click at [785, 146] on button "💬 잘 모르겠습니다" at bounding box center [785, 148] width 89 height 18
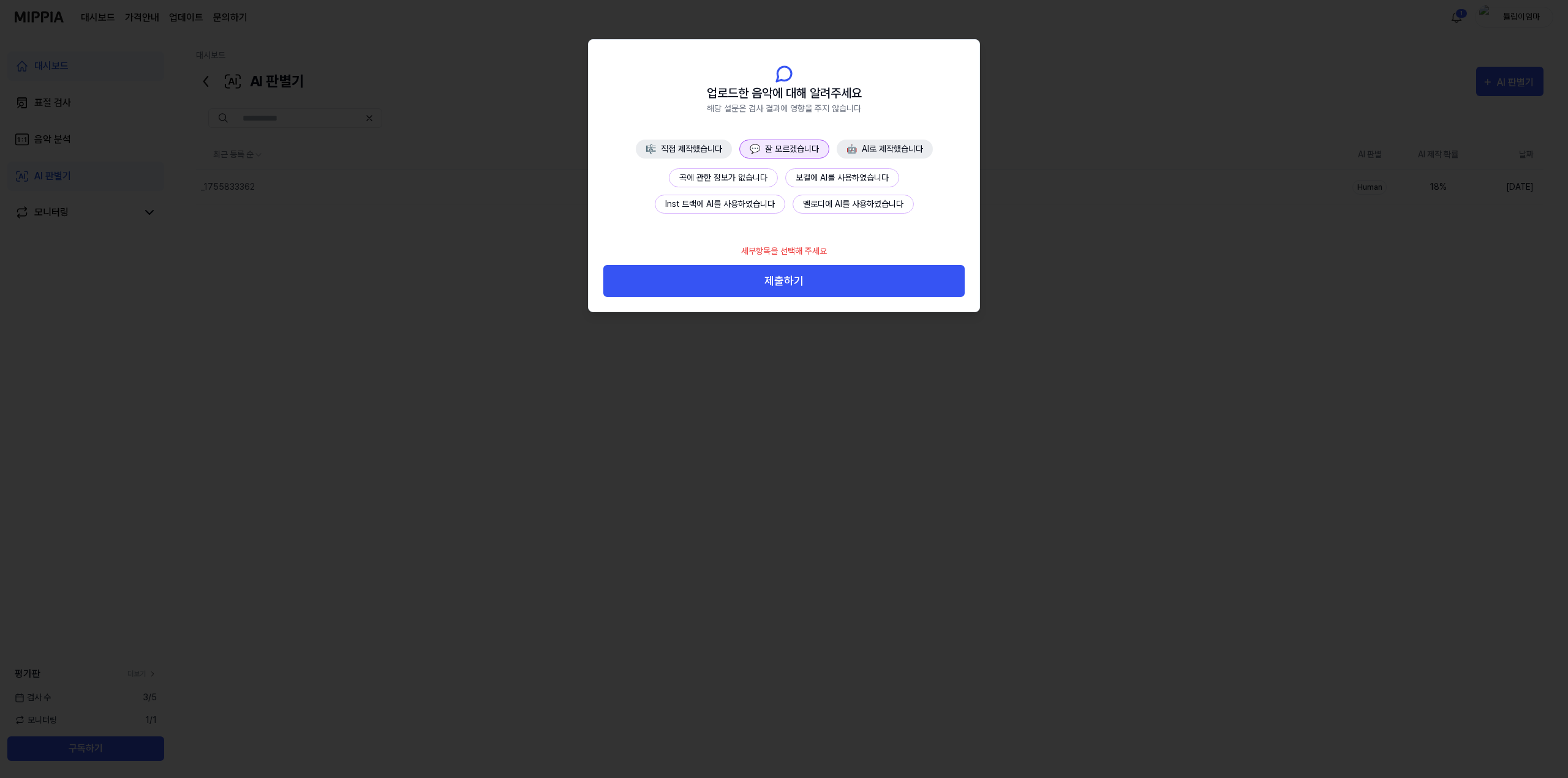
click at [756, 169] on div "🎼 직접 제작했습니다 💬 잘 모르겠습니다 🤖 AI로 제작했습니다 곡에 관한 정보가 없습니다 보컬에 AI를 사용하였습니다 Inst 트랙에 AI를…" at bounding box center [784, 188] width 391 height 98
click at [756, 169] on button "곡에 관한 정보가 없습니다" at bounding box center [723, 177] width 109 height 19
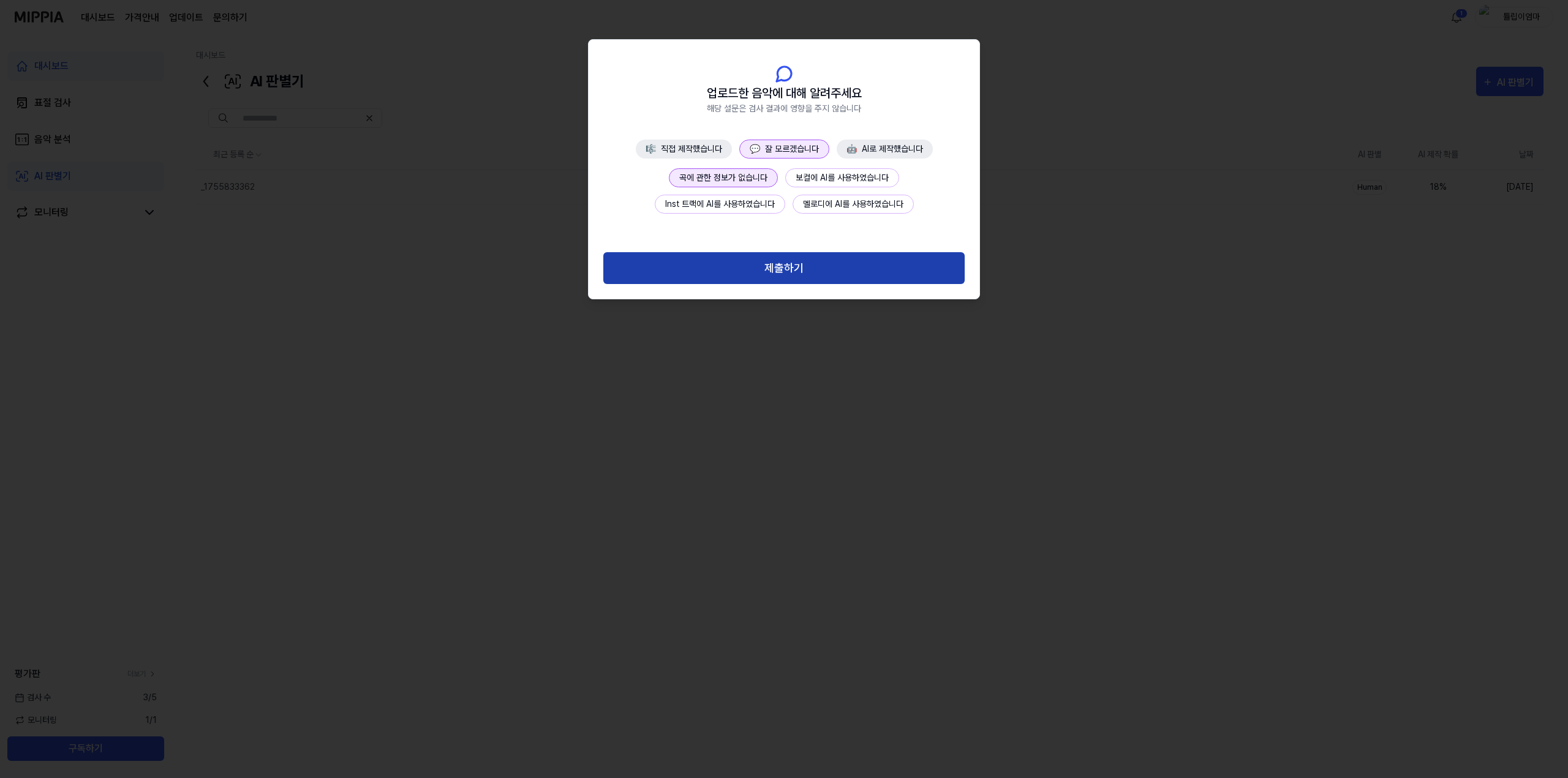
click at [784, 264] on button "제출하기" at bounding box center [784, 268] width 361 height 32
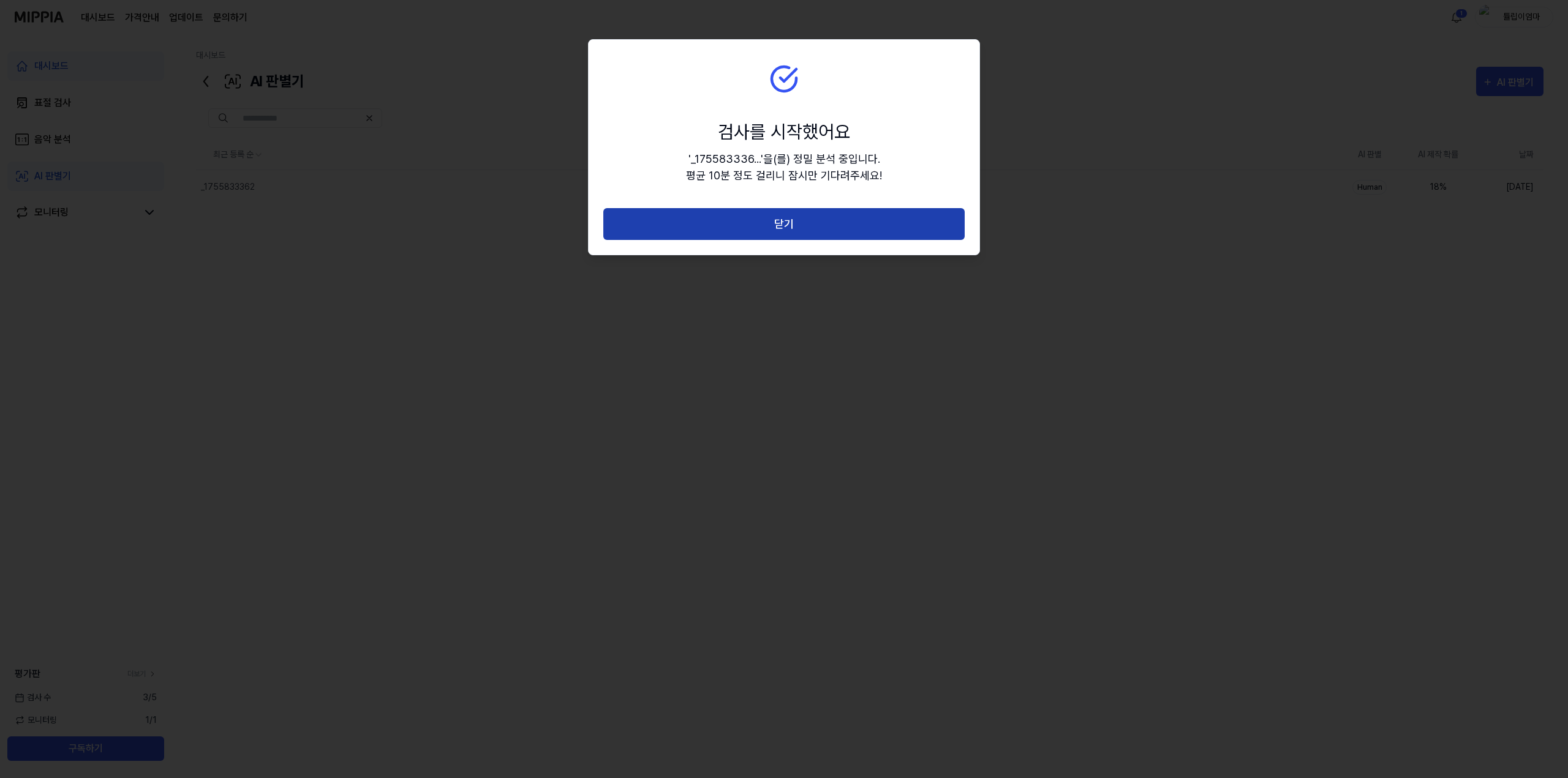
click at [803, 221] on button "닫기" at bounding box center [784, 224] width 361 height 32
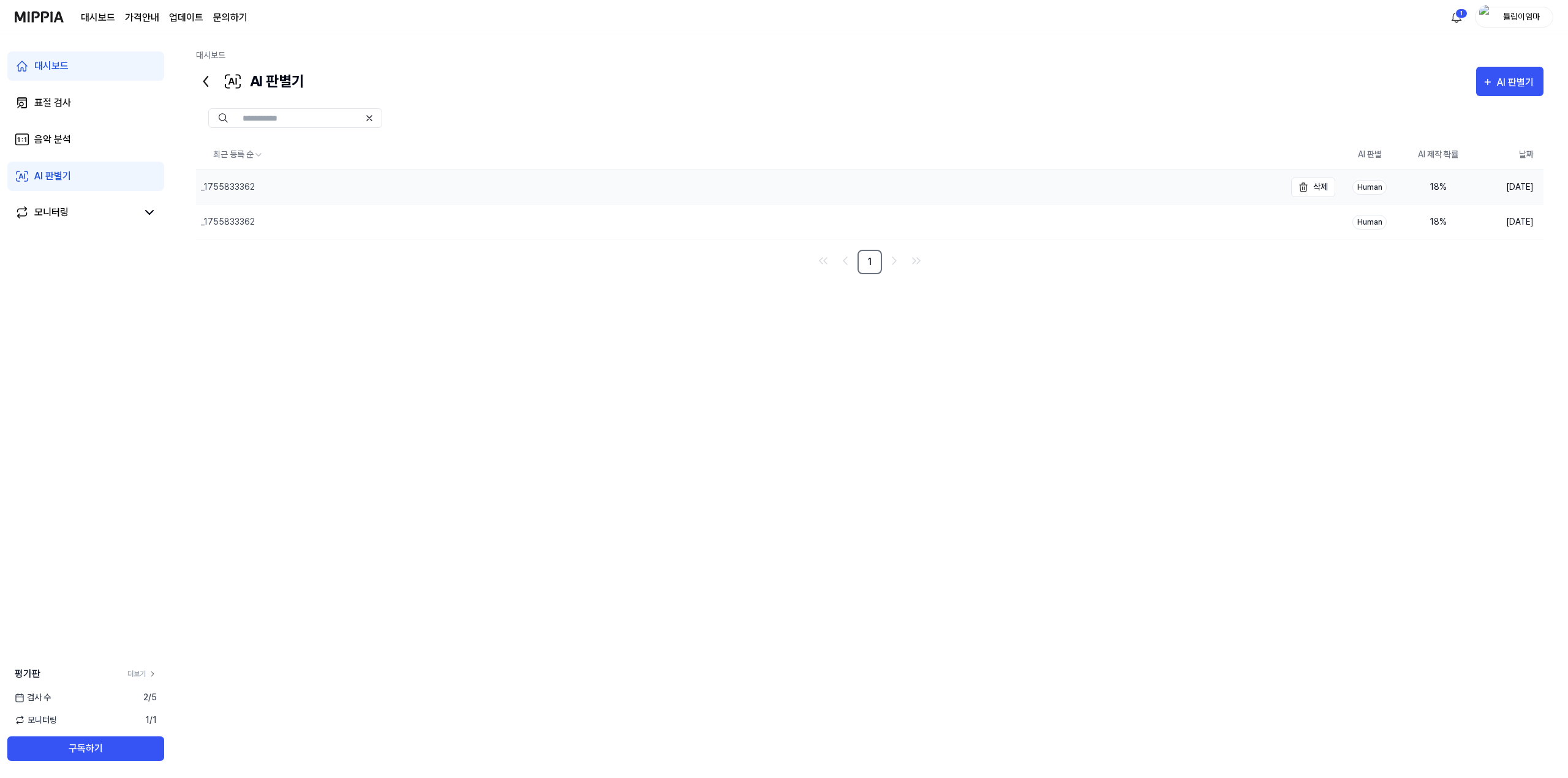
click at [617, 170] on div "_1755833362" at bounding box center [741, 187] width 1089 height 34
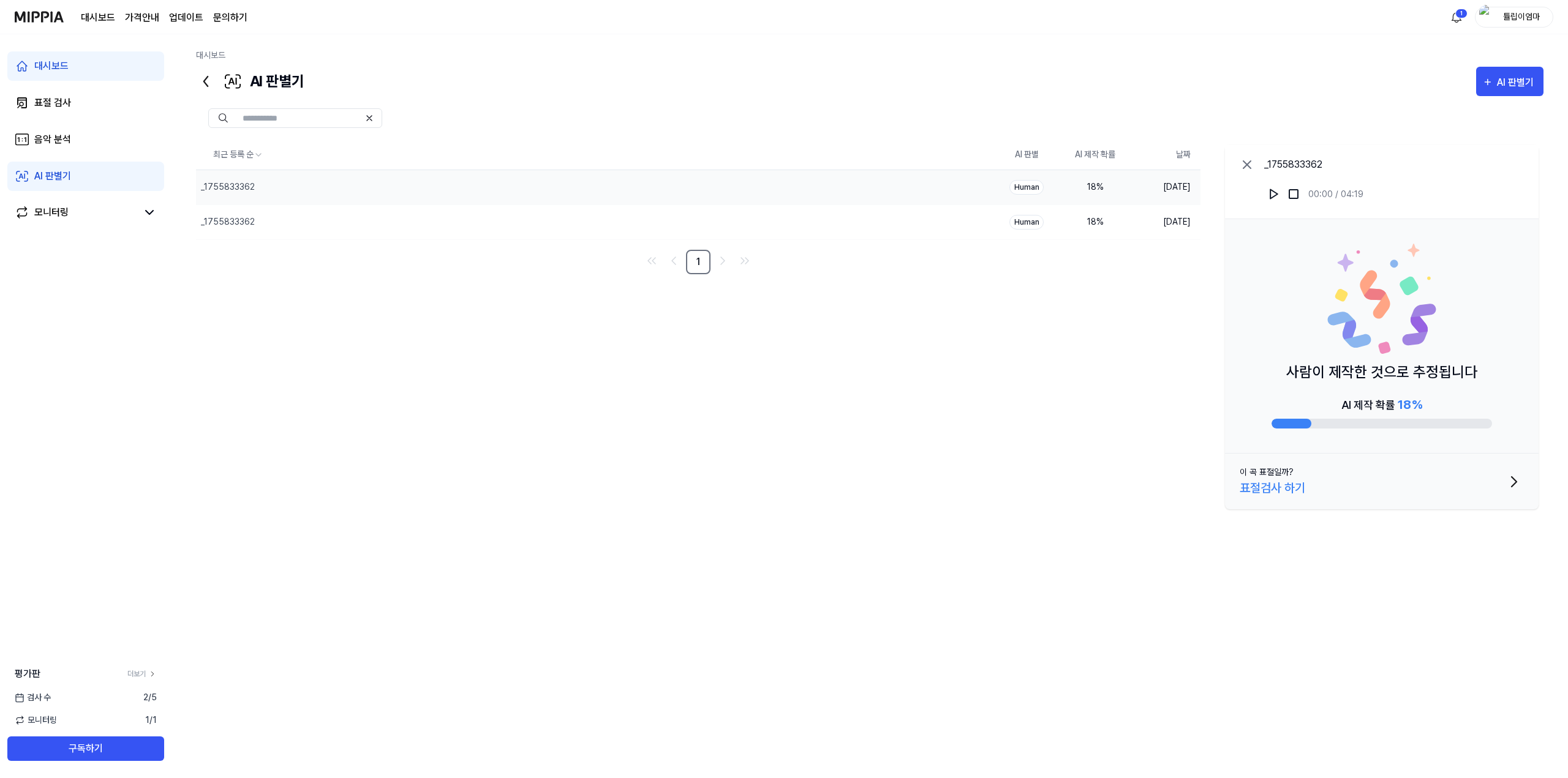
click at [1241, 166] on icon at bounding box center [1247, 165] width 15 height 15
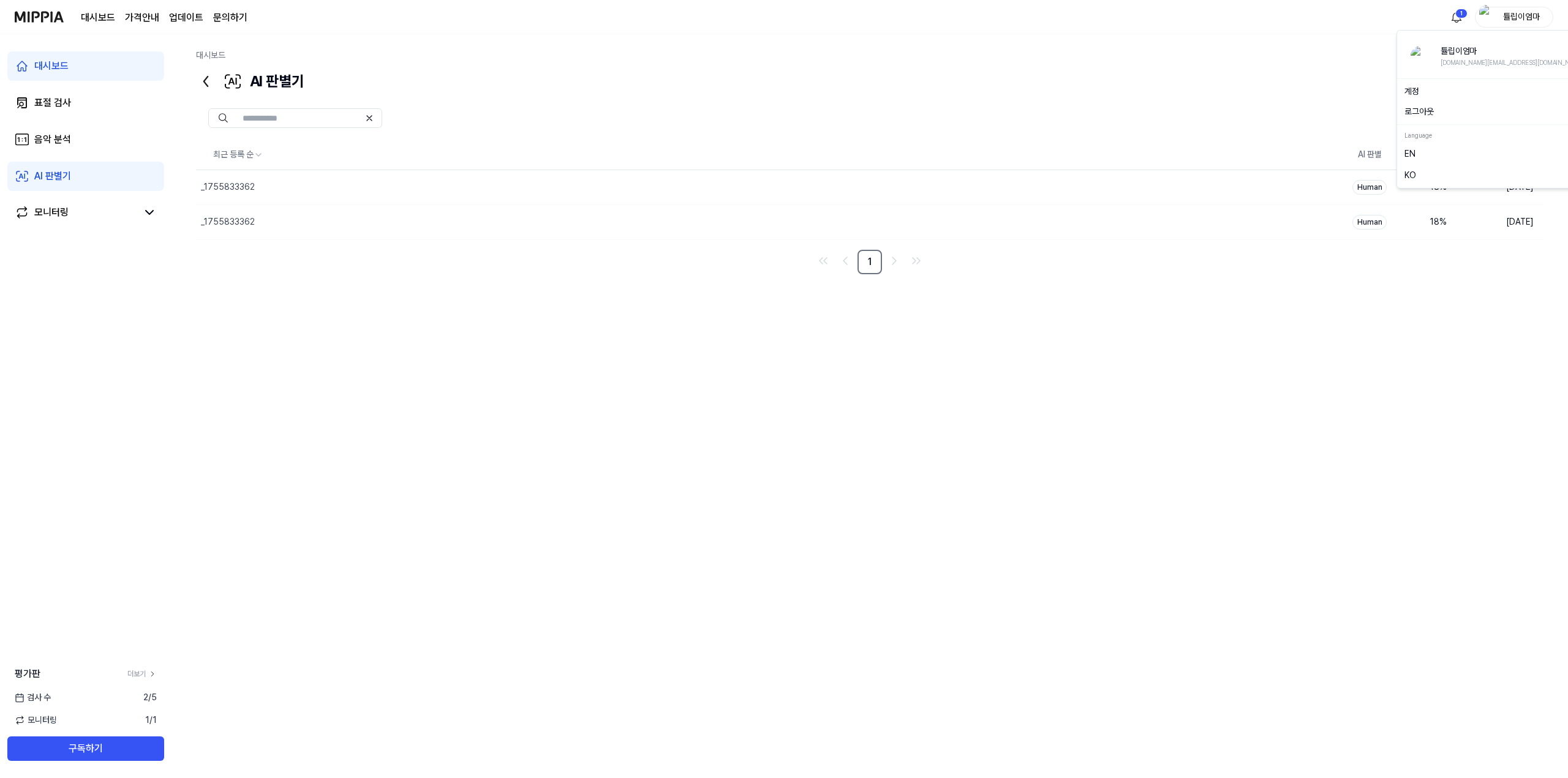
click at [1502, 12] on div "튤립이엄마" at bounding box center [1522, 16] width 48 height 14
click at [1460, 79] on div "튤립이엄마 es.kim@ilv.co.kr 계정 로그아웃 Language EN KO" at bounding box center [1497, 110] width 201 height 159
click at [1522, 10] on div "튤립이엄마" at bounding box center [1522, 16] width 48 height 14
click at [1412, 88] on link "계정" at bounding box center [1497, 92] width 186 height 13
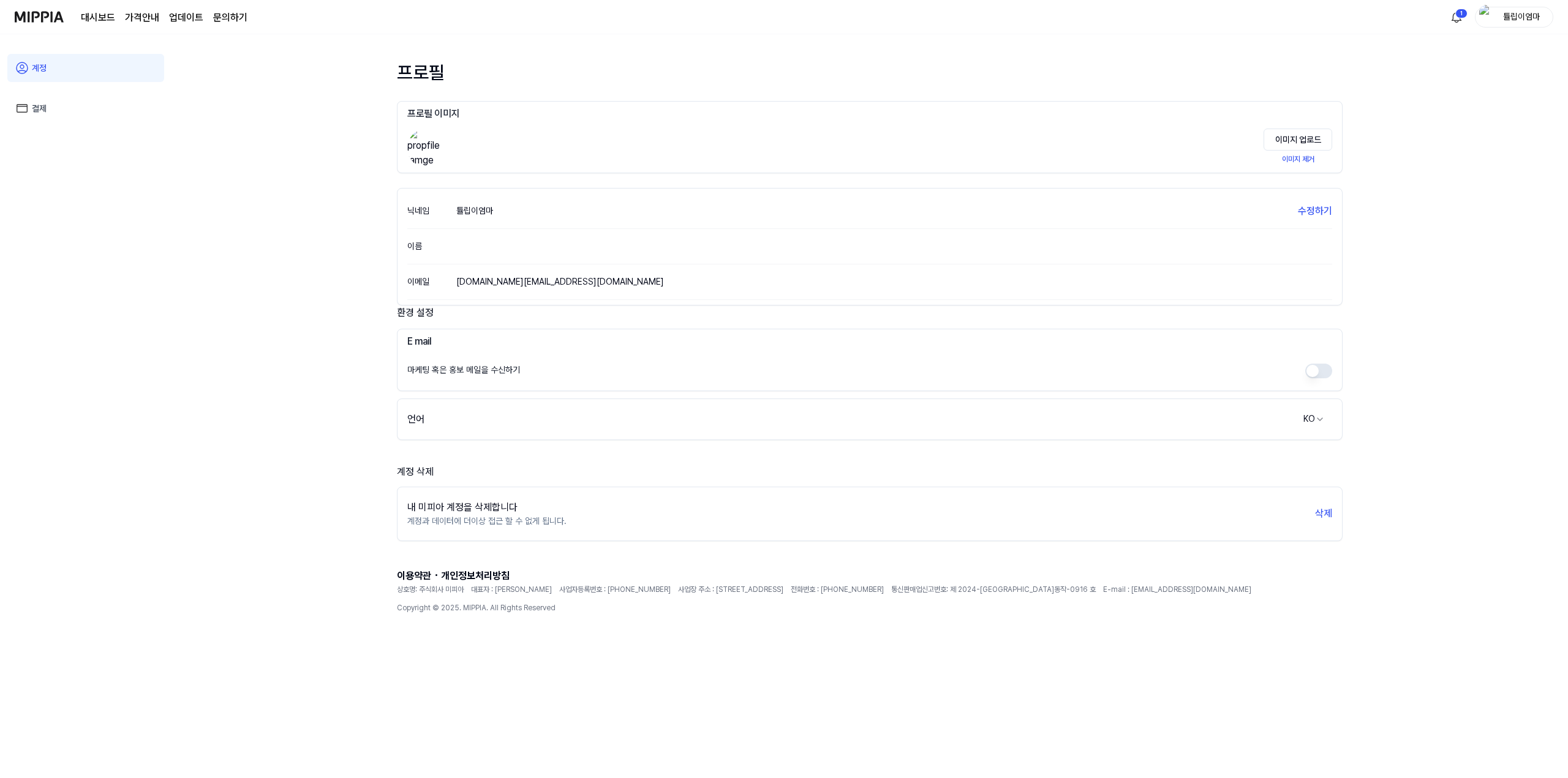
click at [533, 519] on p "계정과 데이터에 더이상 접근 할 수 없게 됩니다." at bounding box center [487, 521] width 159 height 13
click at [1327, 514] on button "삭제" at bounding box center [1323, 514] width 17 height 15
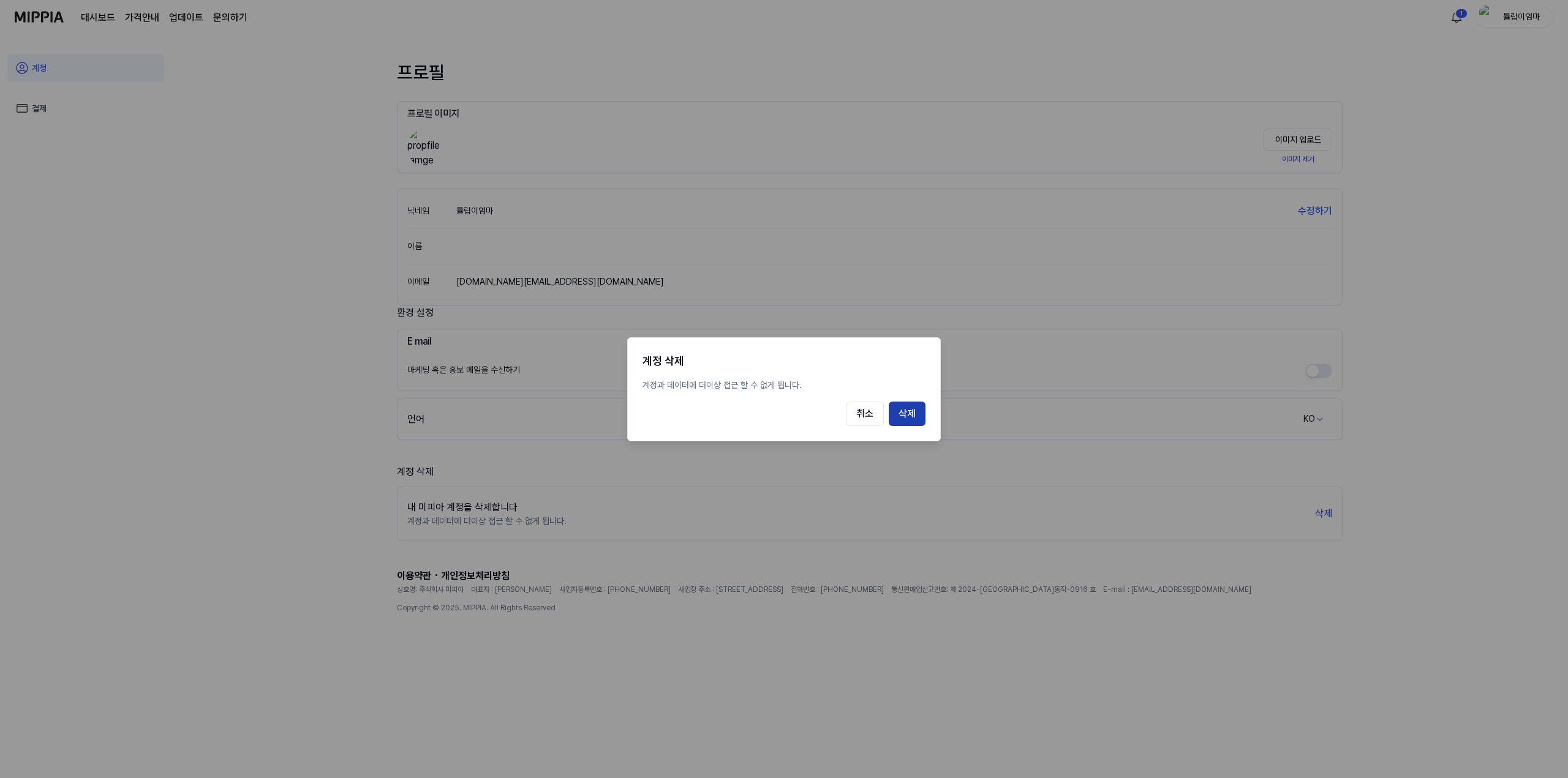
click at [907, 414] on button "삭제" at bounding box center [907, 414] width 37 height 25
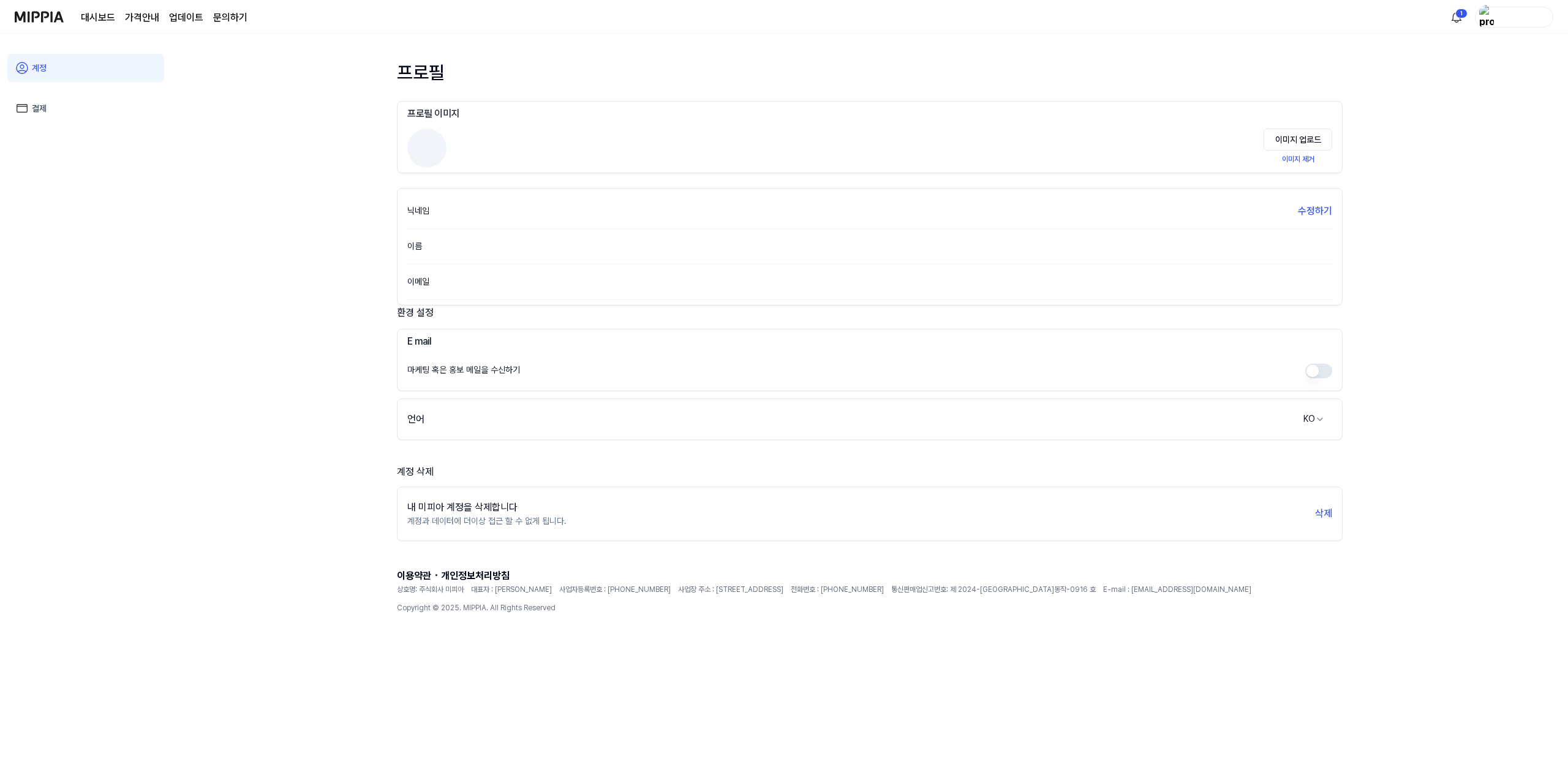
click at [809, 34] on div "프로필 프로필 이미지 이미지 업로드 이미지 제거 닉네임 수정하기 이름 이메일 환경 설정 E mail 마케팅 혹은 홍보 메일을 수신하기 언어 K…" at bounding box center [869, 406] width 975 height 744
